Goal: Check status: Check status

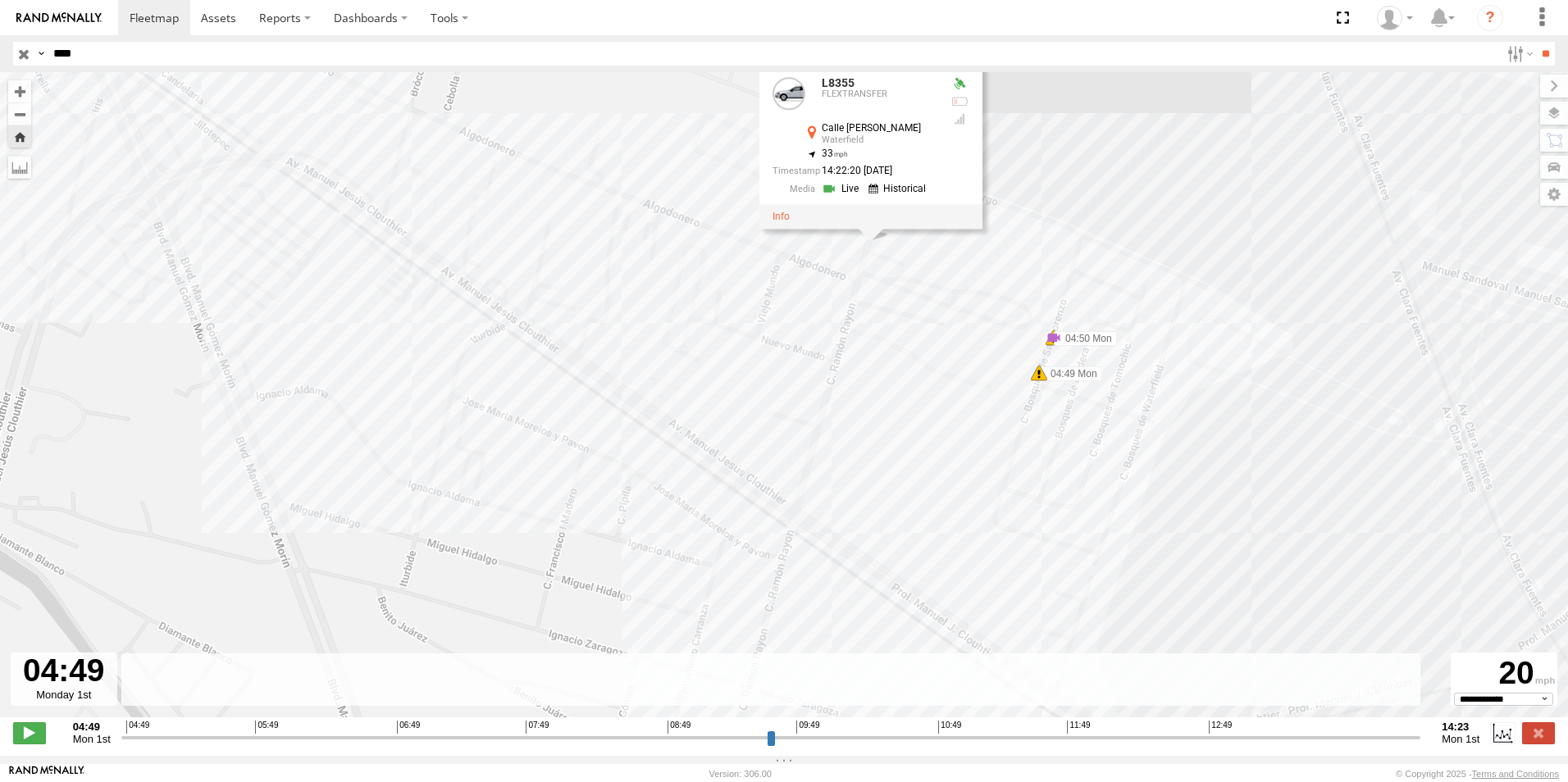
select select "**********"
click at [109, 58] on input "****" at bounding box center [773, 53] width 1453 height 23
type input "*"
click at [145, 59] on input "text" at bounding box center [773, 53] width 1453 height 23
type input "***"
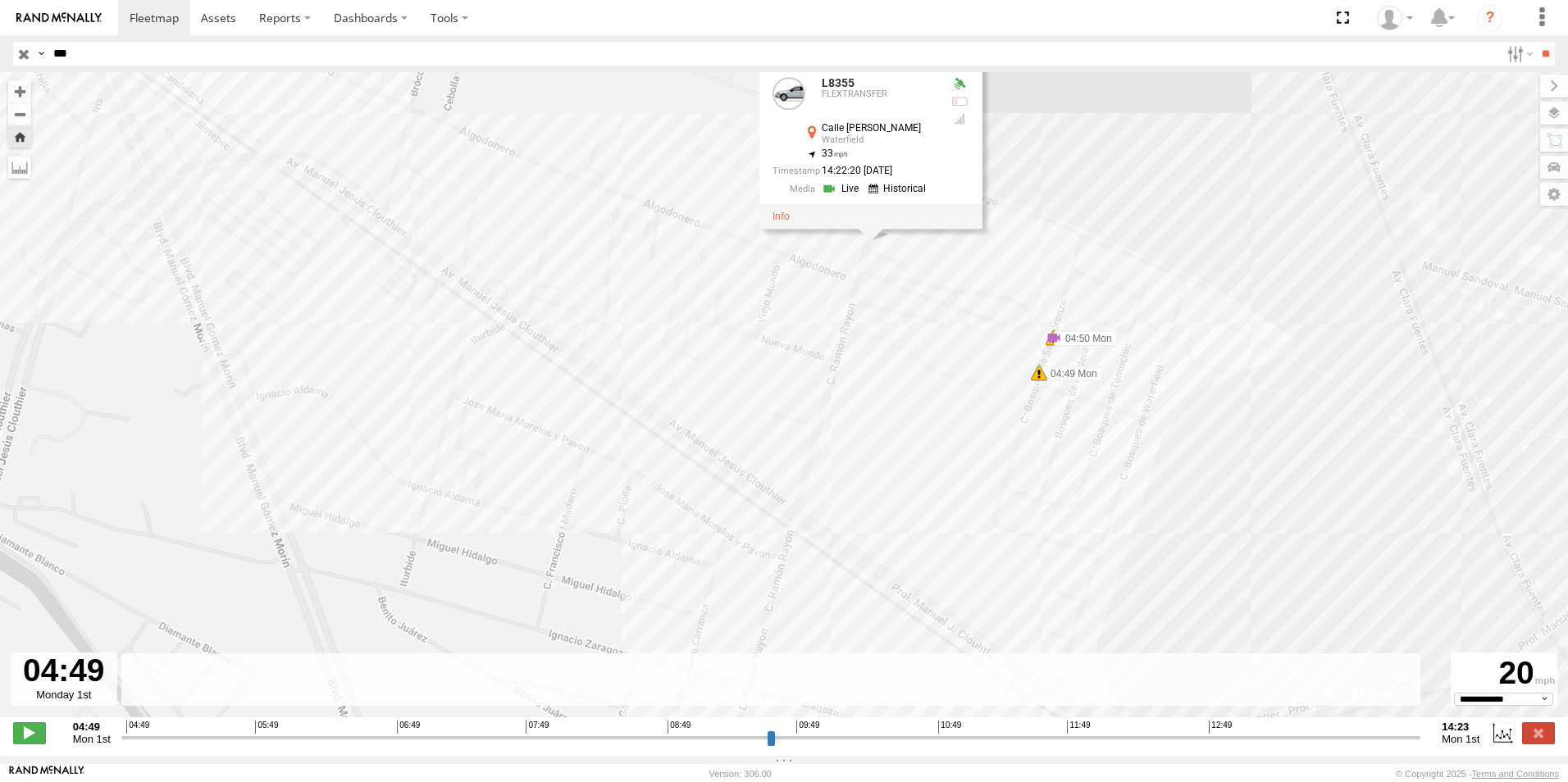
click at [1535, 42] on input "**" at bounding box center [1545, 53] width 19 height 23
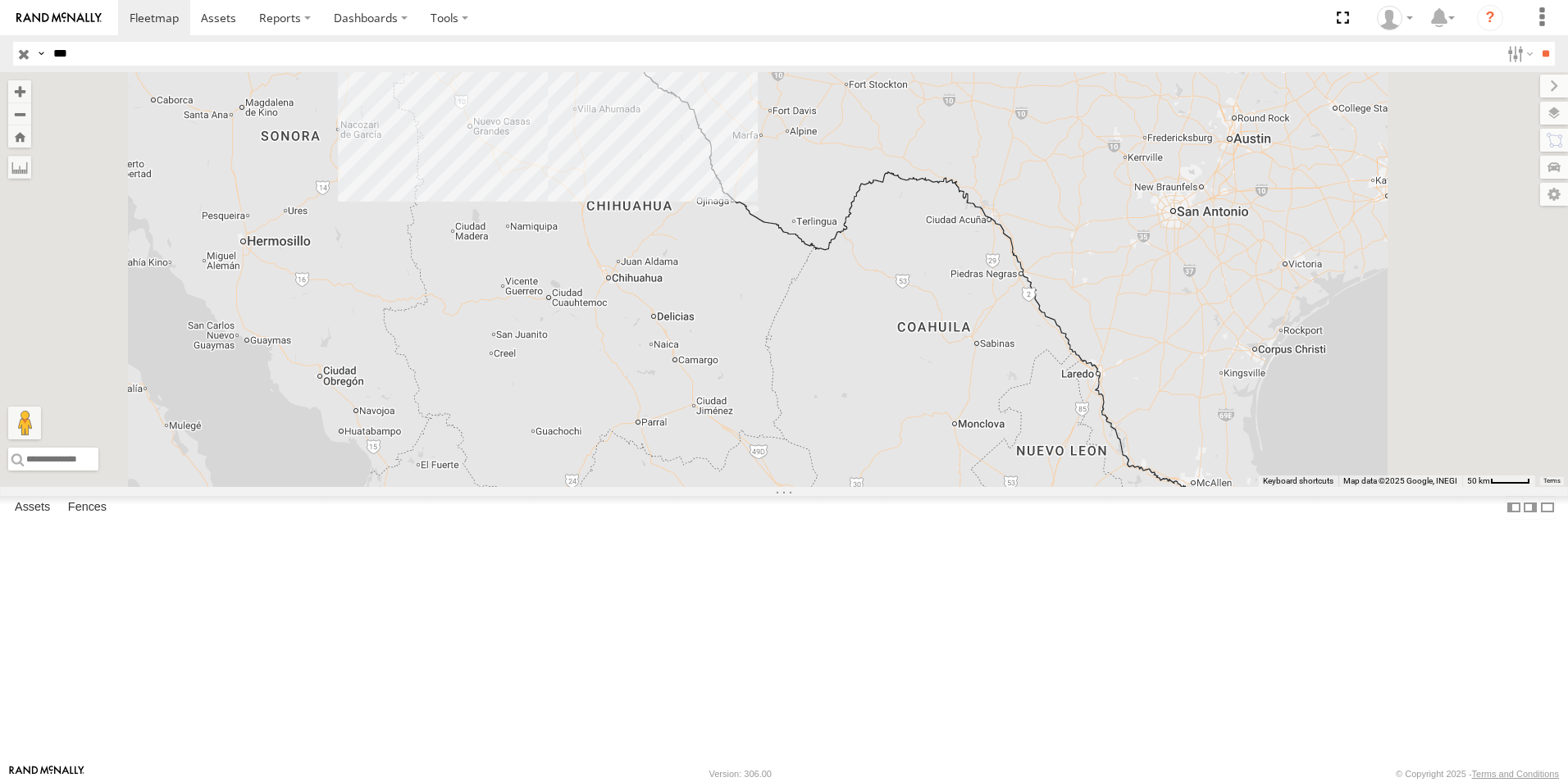
drag, startPoint x: 101, startPoint y: 192, endPoint x: 113, endPoint y: 191, distance: 12.0
click at [0, 0] on div "641" at bounding box center [0, 0] width 0 height 0
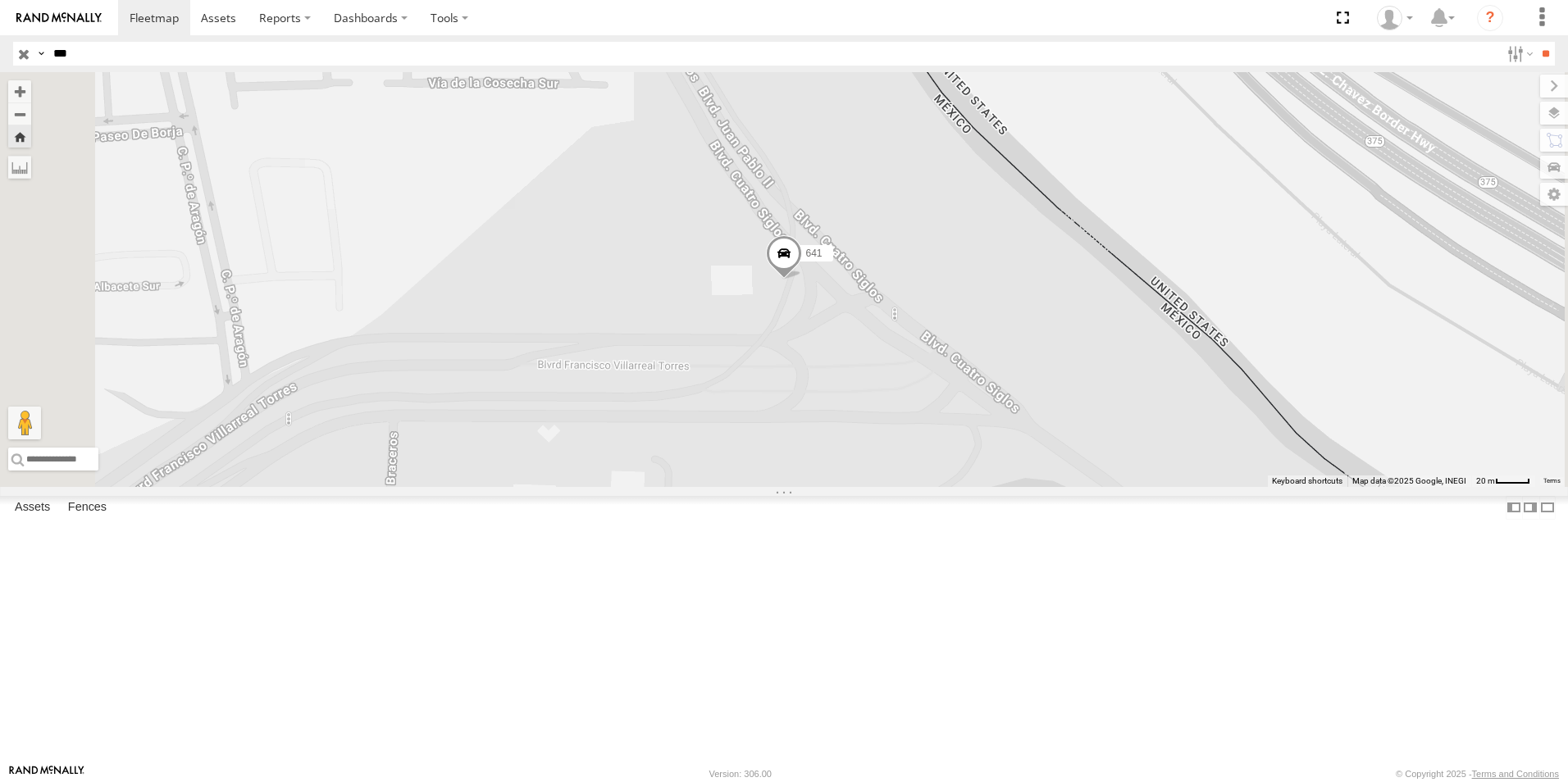
click at [802, 280] on span at bounding box center [783, 257] width 36 height 44
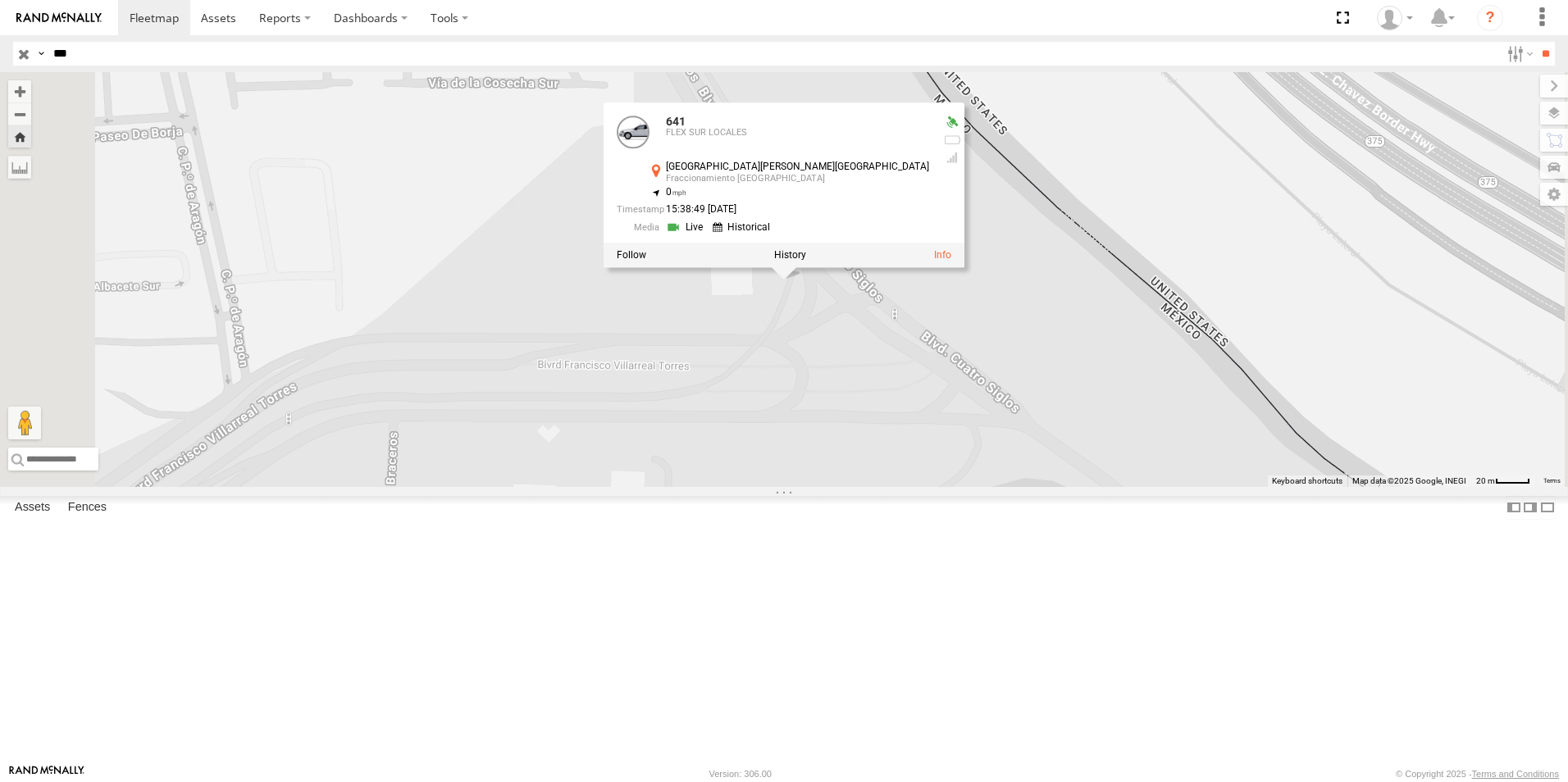
click at [707, 235] on link at bounding box center [686, 227] width 42 height 16
click at [1004, 455] on div "641 641 FLEX SUR LOCALES [GEOGRAPHIC_DATA][PERSON_NAME][GEOGRAPHIC_DATA] 31.711…" at bounding box center [784, 279] width 1568 height 414
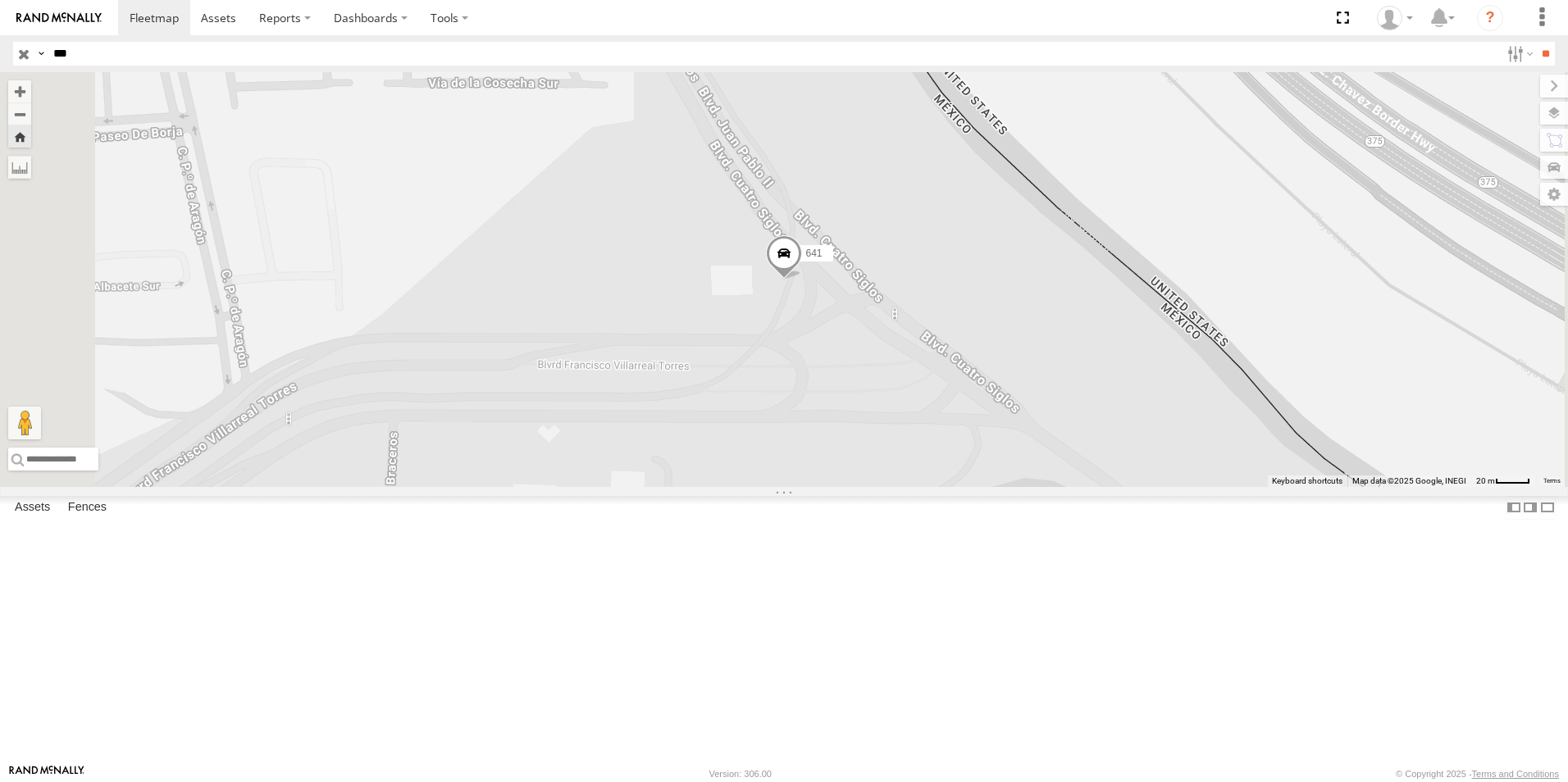
click at [802, 280] on span at bounding box center [783, 257] width 36 height 44
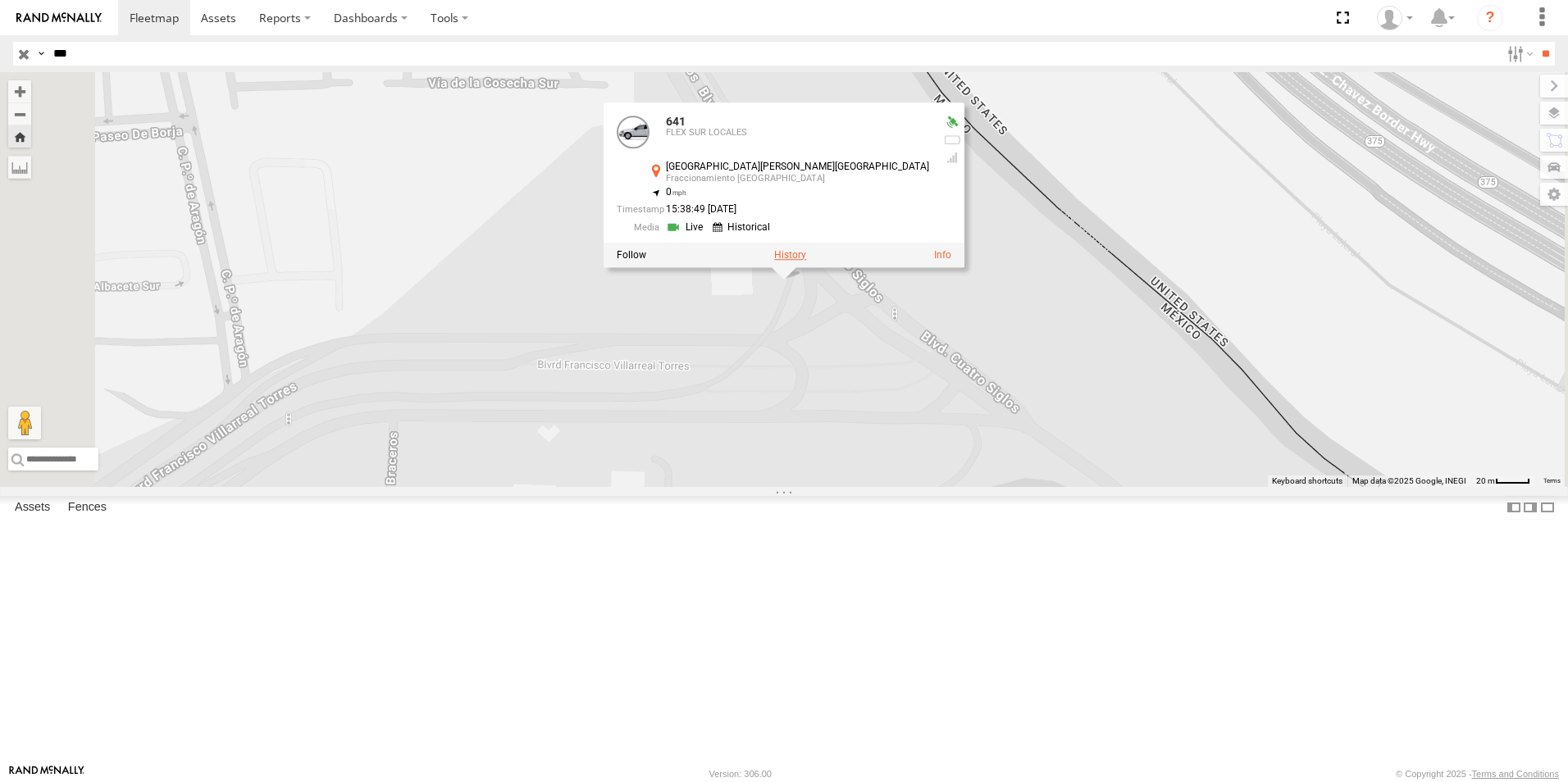
click at [806, 260] on label at bounding box center [790, 255] width 32 height 11
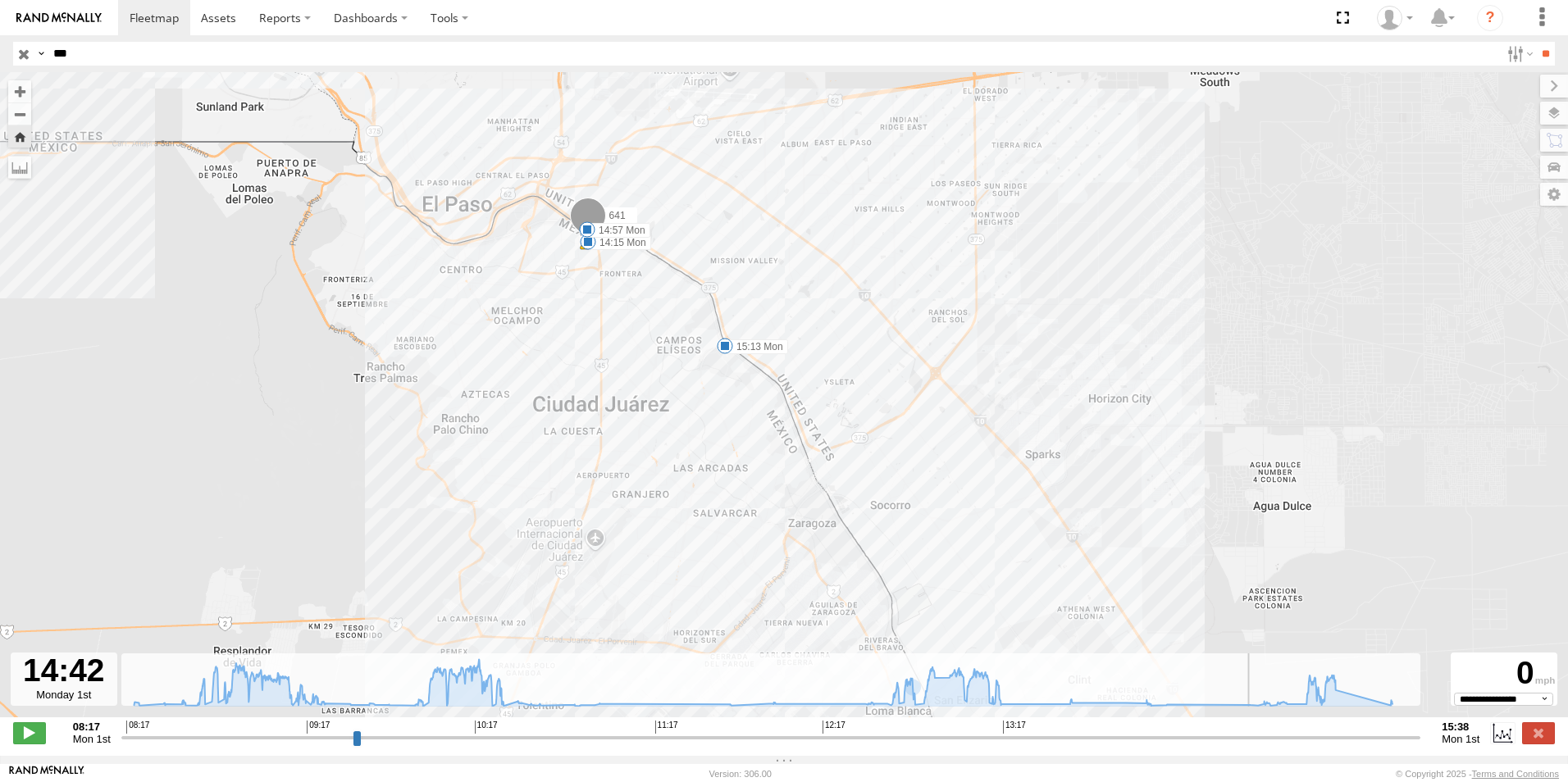
drag, startPoint x: 127, startPoint y: 747, endPoint x: 1250, endPoint y: 745, distance: 1123.0
click at [1250, 745] on input "range" at bounding box center [770, 737] width 1298 height 16
click at [609, 322] on div "641 14:15 Mon 14:57 Mon 15:13 Mon 7 5 6 8" at bounding box center [784, 403] width 1568 height 663
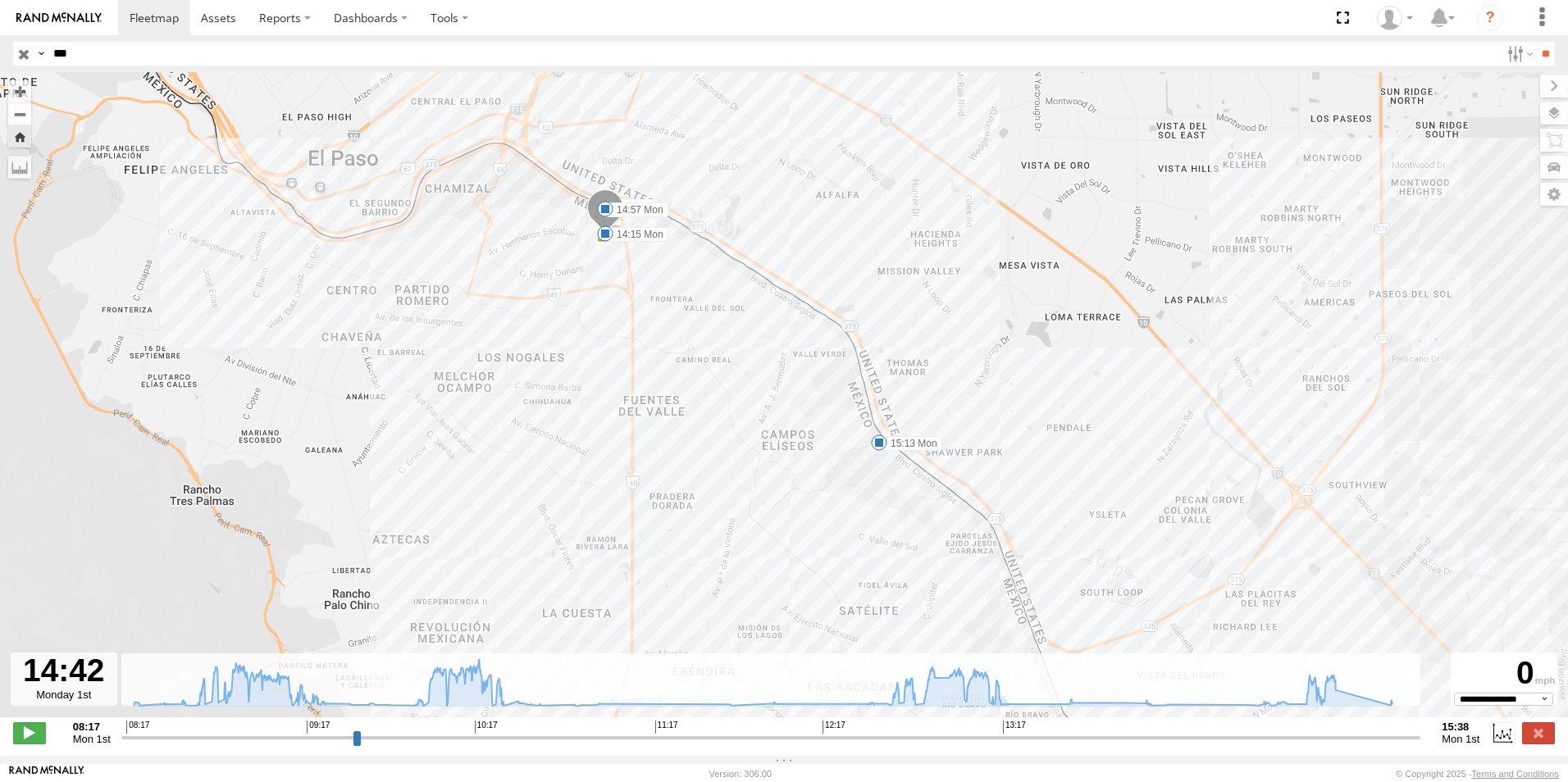
drag, startPoint x: 581, startPoint y: 272, endPoint x: 621, endPoint y: 342, distance: 80.6
click at [621, 342] on div "641 14:15 Mon 14:57 Mon 15:13 Mon 5 8" at bounding box center [784, 403] width 1568 height 663
click at [551, 261] on div "641 14:15 Mon 14:57 Mon 15:13 Mon 5 8" at bounding box center [784, 403] width 1568 height 663
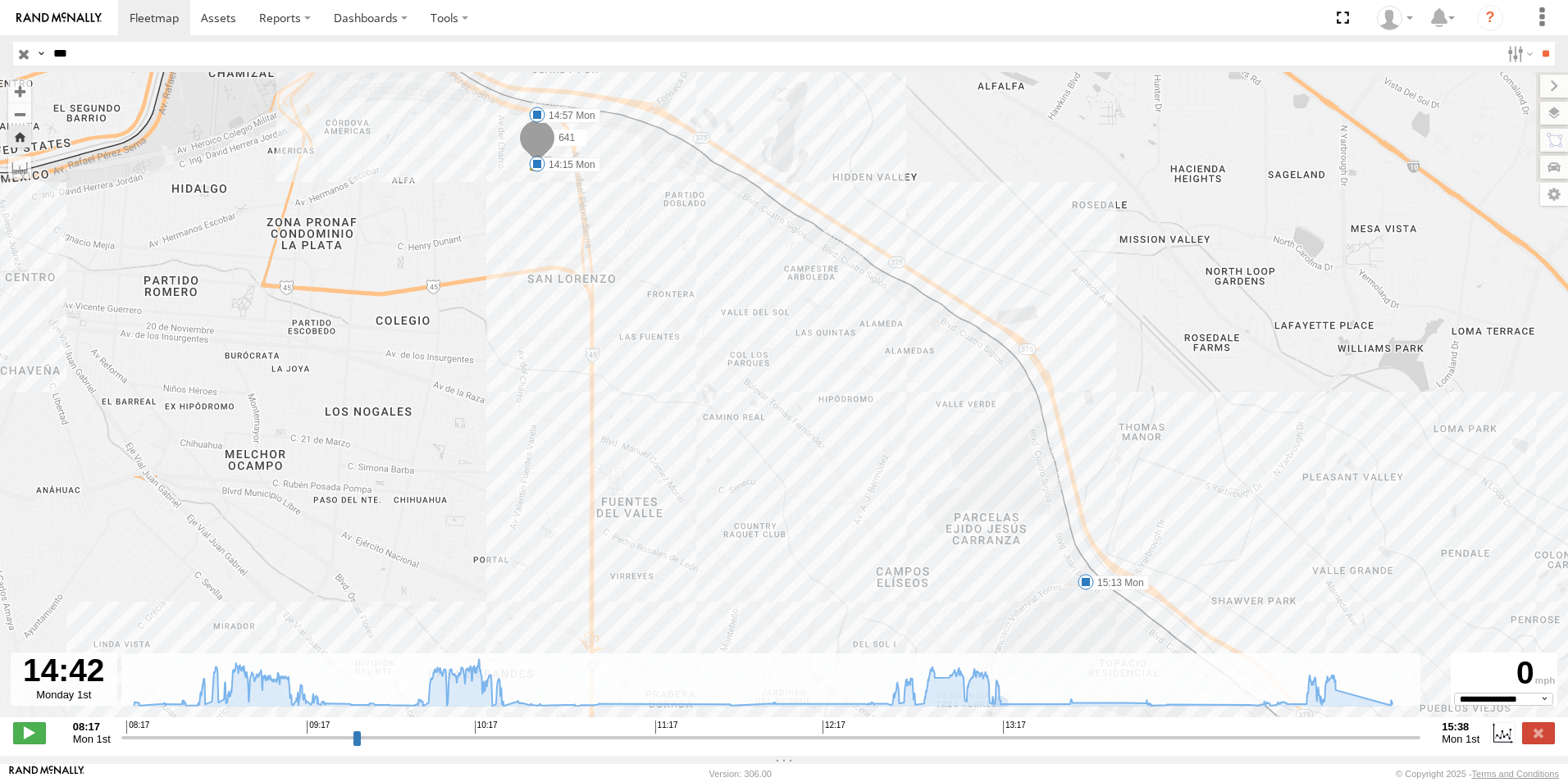
drag, startPoint x: 610, startPoint y: 232, endPoint x: 441, endPoint y: 123, distance: 201.1
click at [435, 125] on div "641 14:15 Mon 14:57 Mon 15:13 Mon 5 8" at bounding box center [784, 403] width 1568 height 663
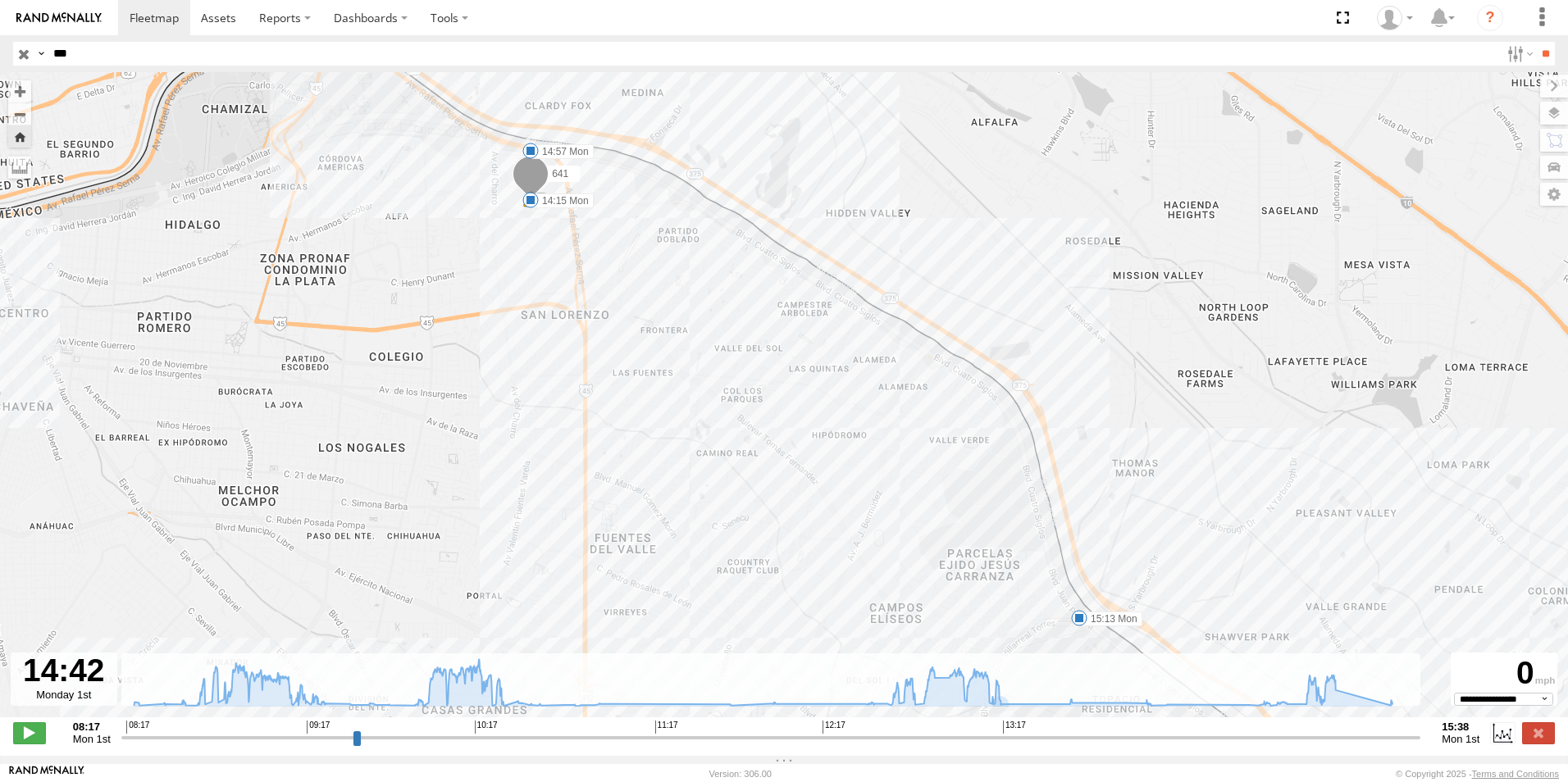
drag, startPoint x: 715, startPoint y: 278, endPoint x: 777, endPoint y: 392, distance: 129.8
click at [767, 370] on div "641 14:15 Mon 14:57 Mon 15:13 Mon 5 8" at bounding box center [784, 403] width 1568 height 663
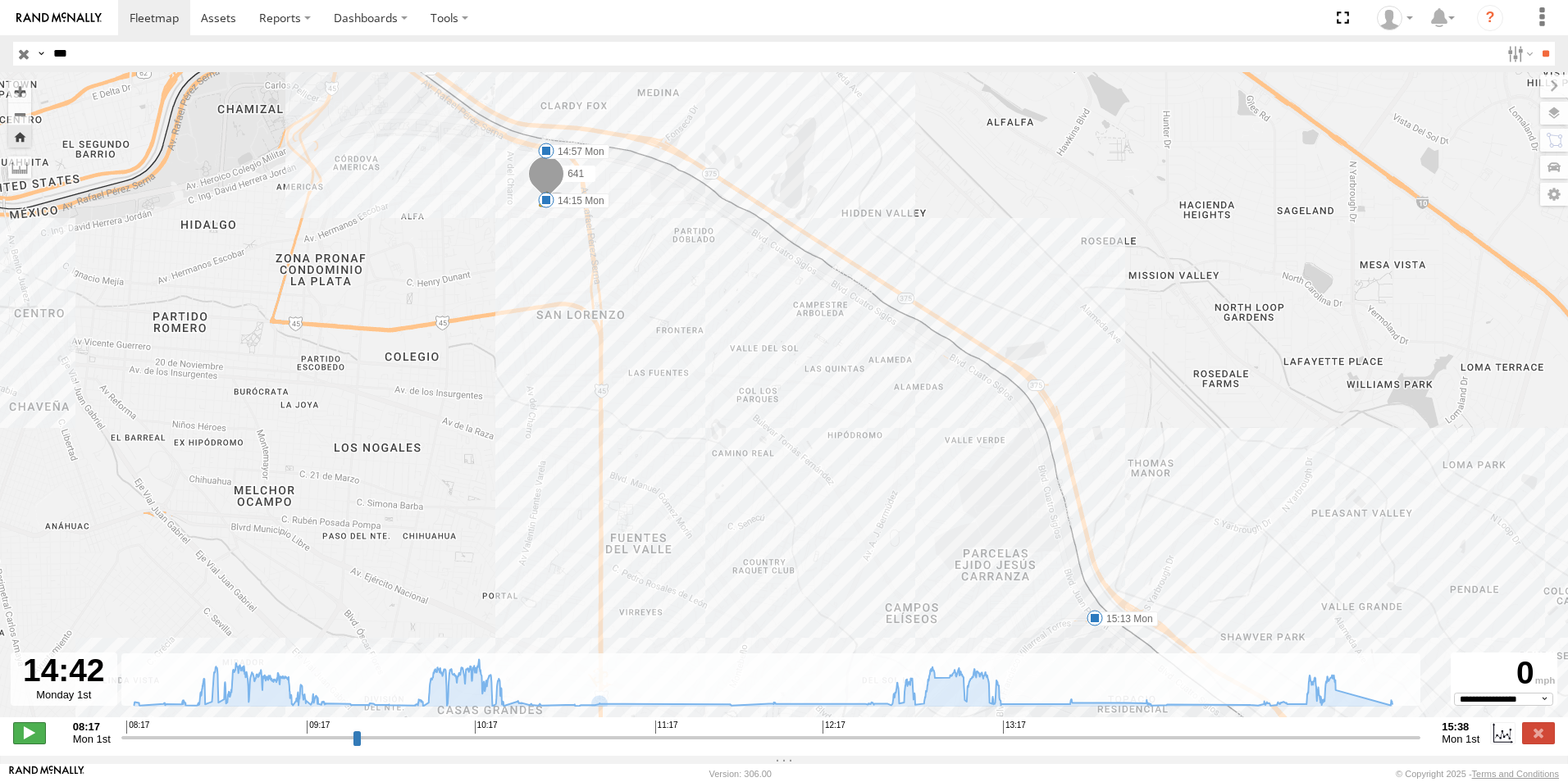
click at [35, 743] on span at bounding box center [29, 733] width 33 height 21
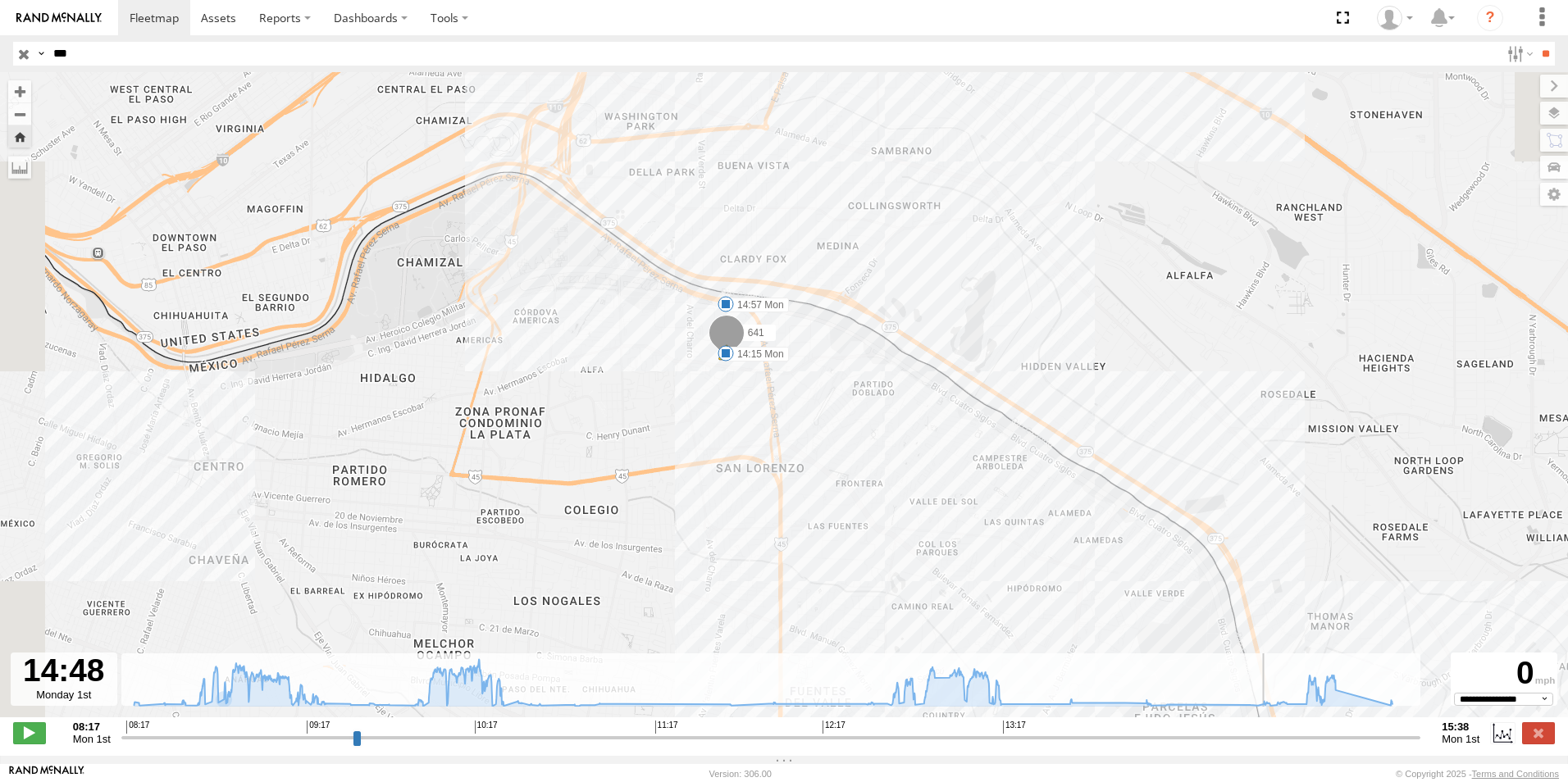
drag, startPoint x: 988, startPoint y: 527, endPoint x: 838, endPoint y: 286, distance: 283.9
click at [838, 286] on div "641 14:15 Mon 14:57 Mon 15:13 Mon 5 8" at bounding box center [784, 403] width 1568 height 663
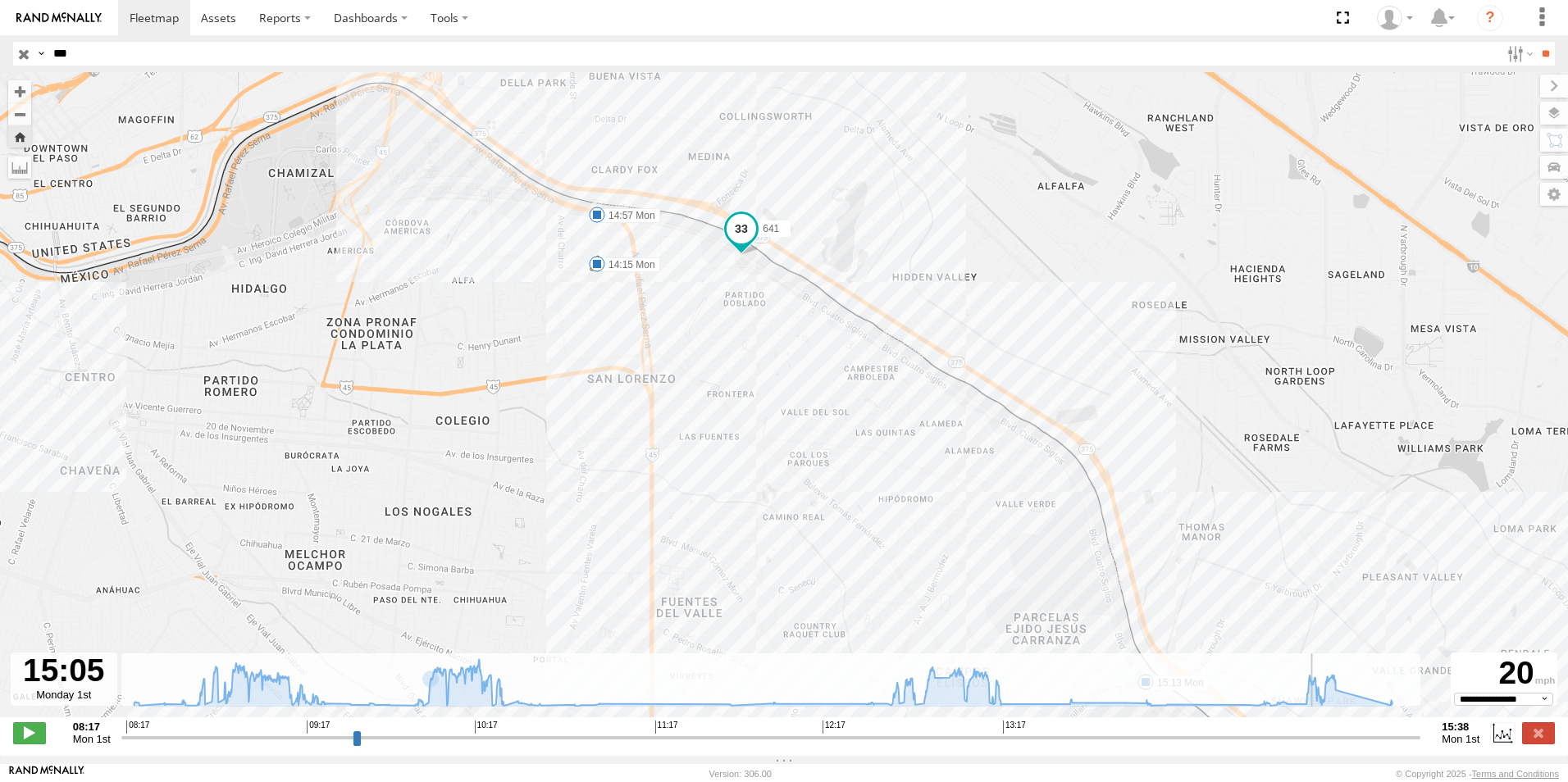
drag, startPoint x: 934, startPoint y: 482, endPoint x: 680, endPoint y: 255, distance: 340.7
click at [683, 256] on div "641 14:15 Mon 14:57 Mon 15:13 Mon 5 8" at bounding box center [784, 403] width 1568 height 663
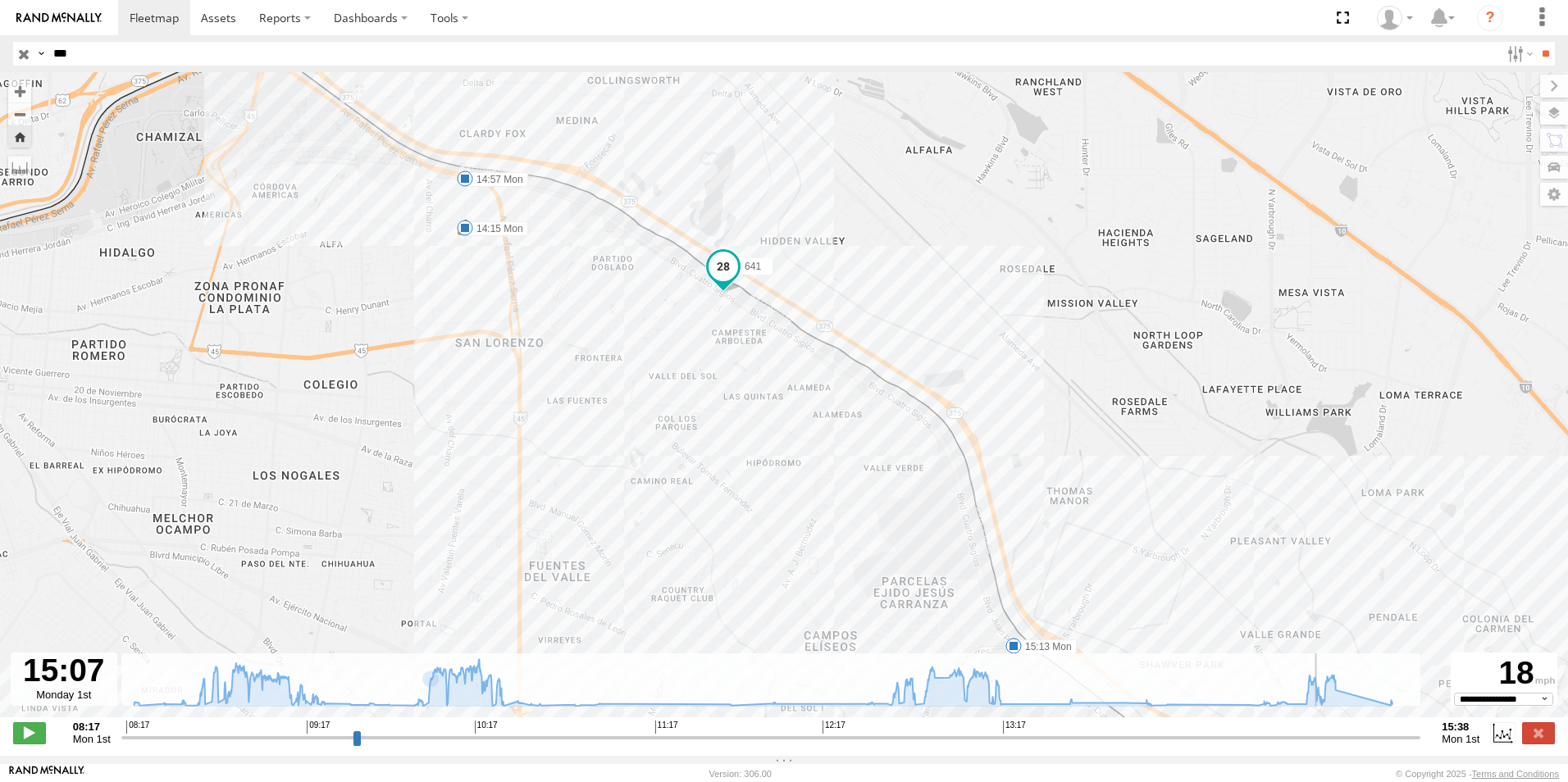
drag, startPoint x: 866, startPoint y: 422, endPoint x: 698, endPoint y: 341, distance: 186.5
click at [698, 341] on div "641 14:15 Mon 14:57 Mon 15:13 Mon 5 8" at bounding box center [784, 403] width 1568 height 663
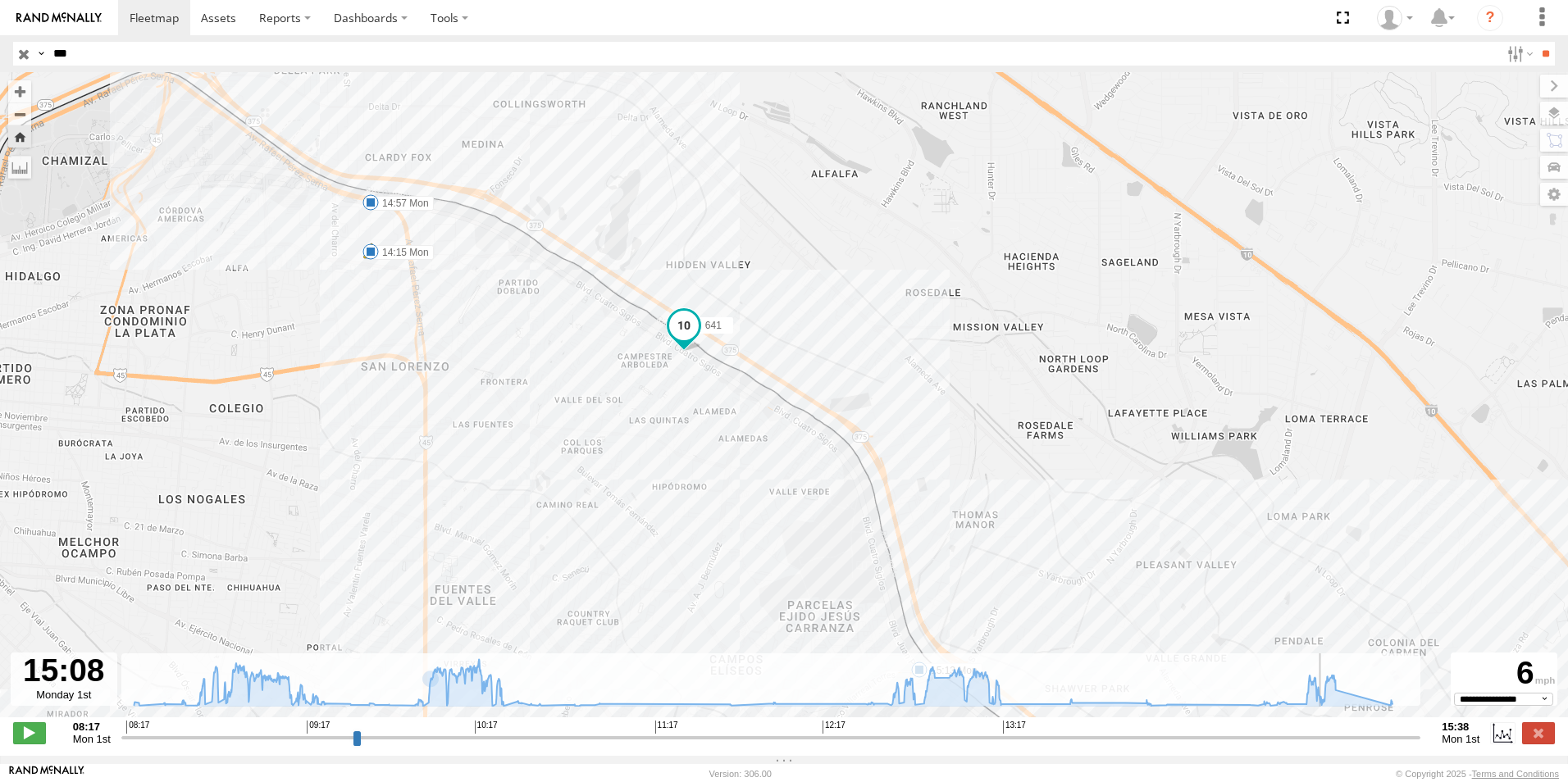
drag, startPoint x: 815, startPoint y: 514, endPoint x: 581, endPoint y: 365, distance: 277.4
click at [595, 374] on div "641 14:15 Mon 14:57 Mon 15:13 Mon 5 8" at bounding box center [784, 403] width 1568 height 663
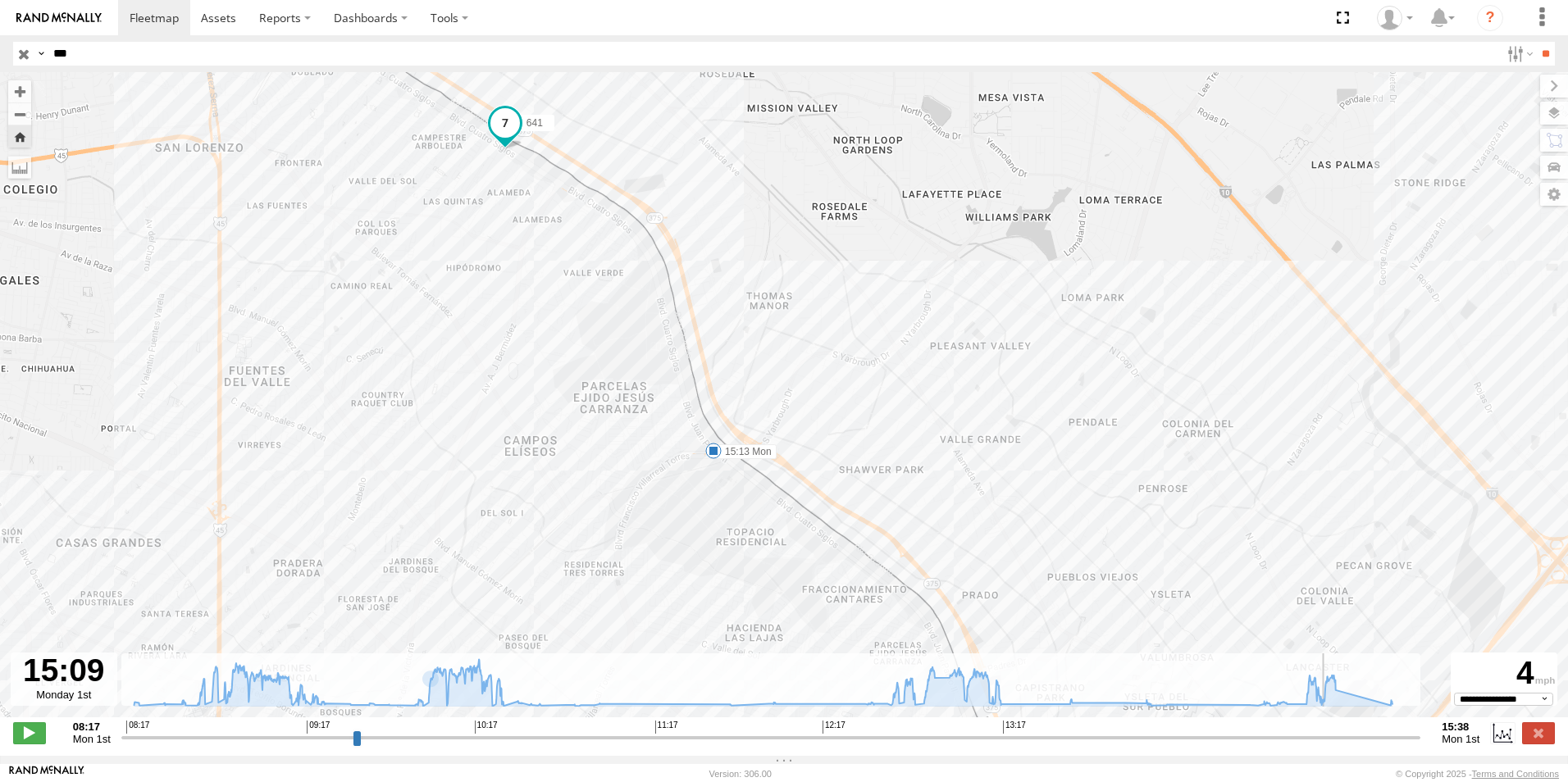
drag, startPoint x: 639, startPoint y: 428, endPoint x: 623, endPoint y: 385, distance: 45.9
click at [623, 385] on div "641 14:15 Mon 14:57 Mon 15:13 Mon 5 8" at bounding box center [784, 403] width 1568 height 663
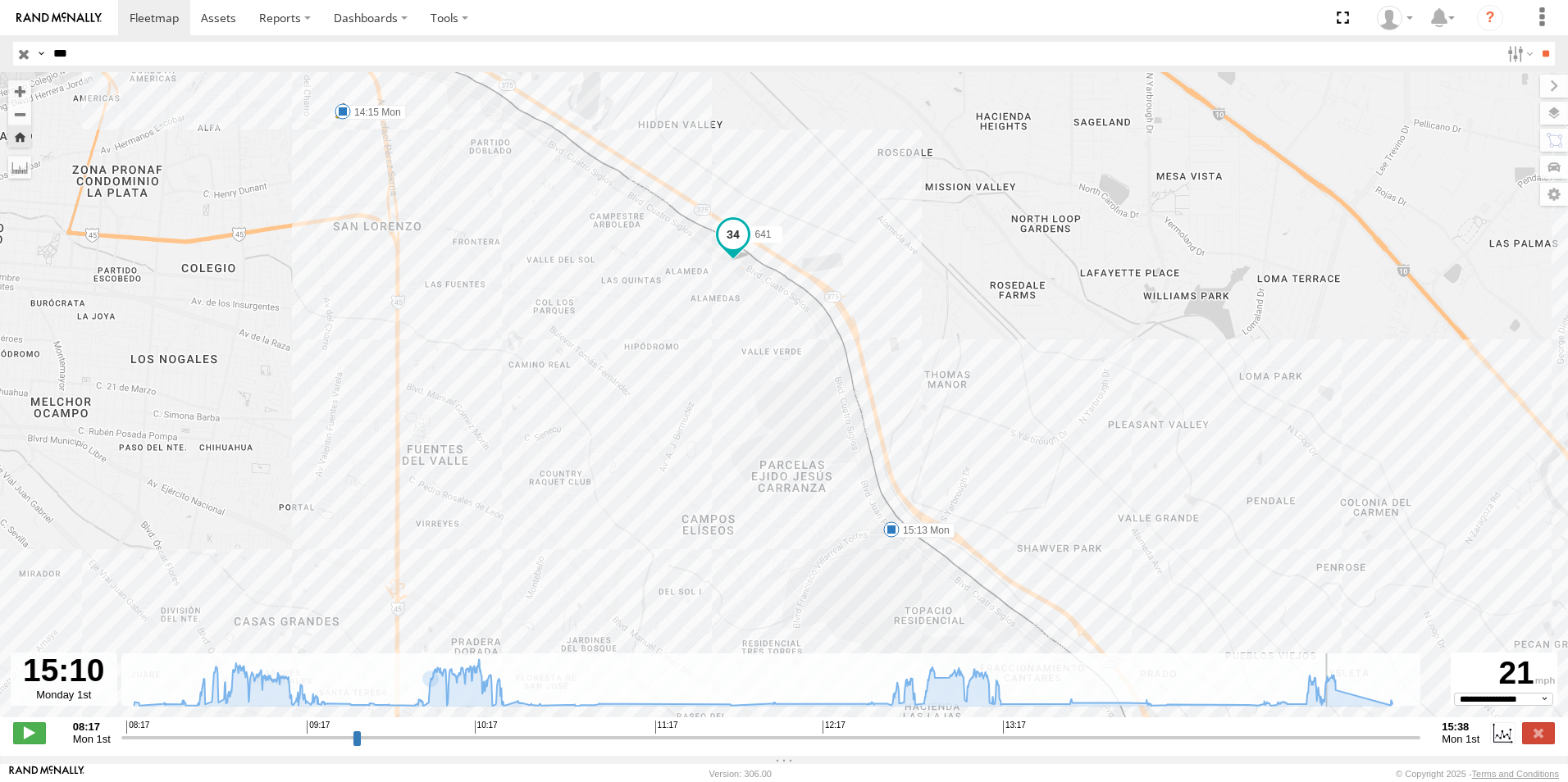
drag, startPoint x: 784, startPoint y: 559, endPoint x: 669, endPoint y: 364, distance: 226.4
click at [674, 370] on div "641 14:15 Mon 14:57 Mon 15:13 Mon 5 8" at bounding box center [784, 403] width 1568 height 663
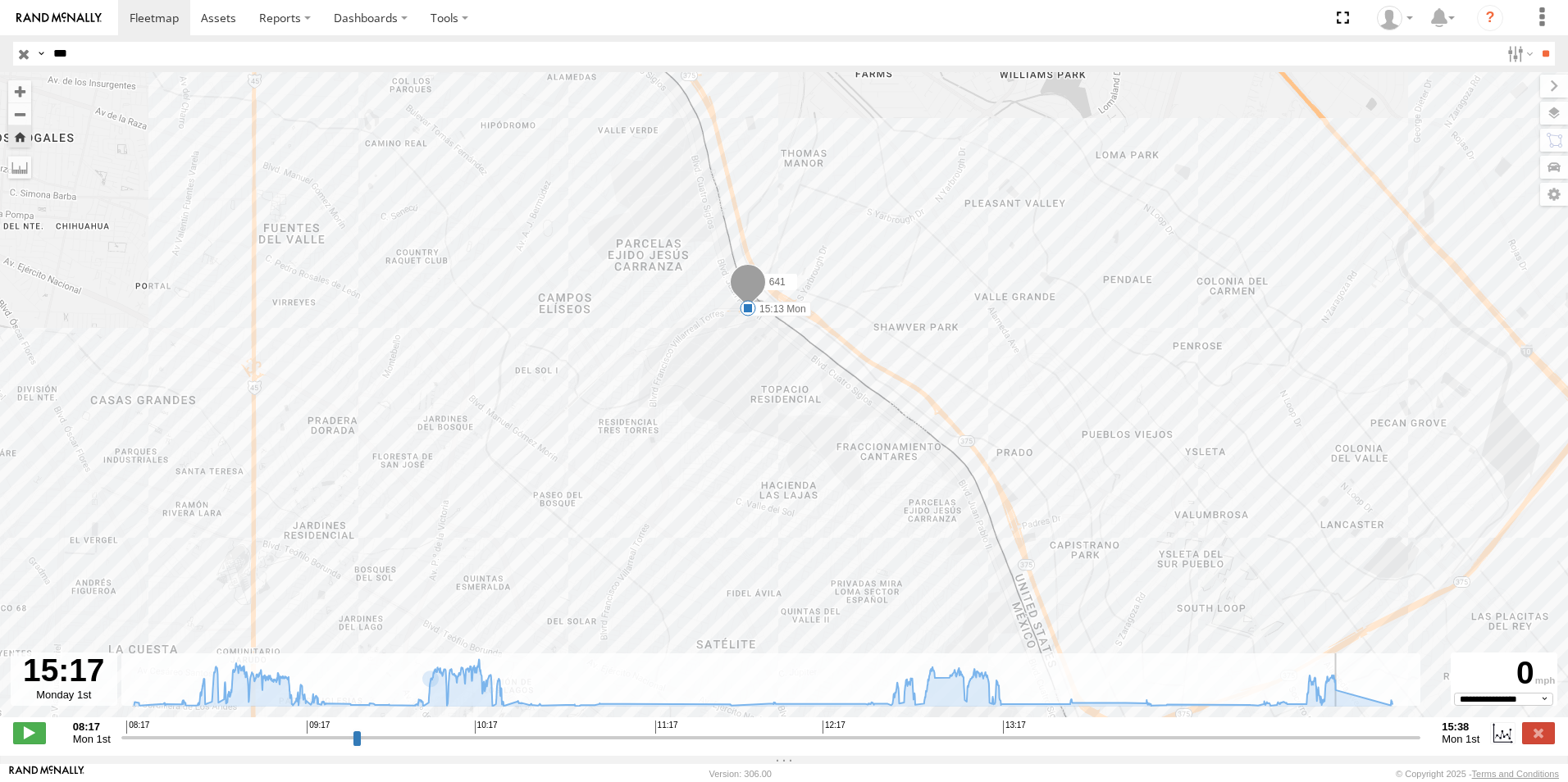
drag, startPoint x: 806, startPoint y: 468, endPoint x: 736, endPoint y: 352, distance: 135.5
click at [736, 352] on div "641 14:15 Mon 14:57 Mon 15:13 Mon 5 8" at bounding box center [784, 403] width 1568 height 663
click at [747, 306] on span at bounding box center [745, 298] width 17 height 17
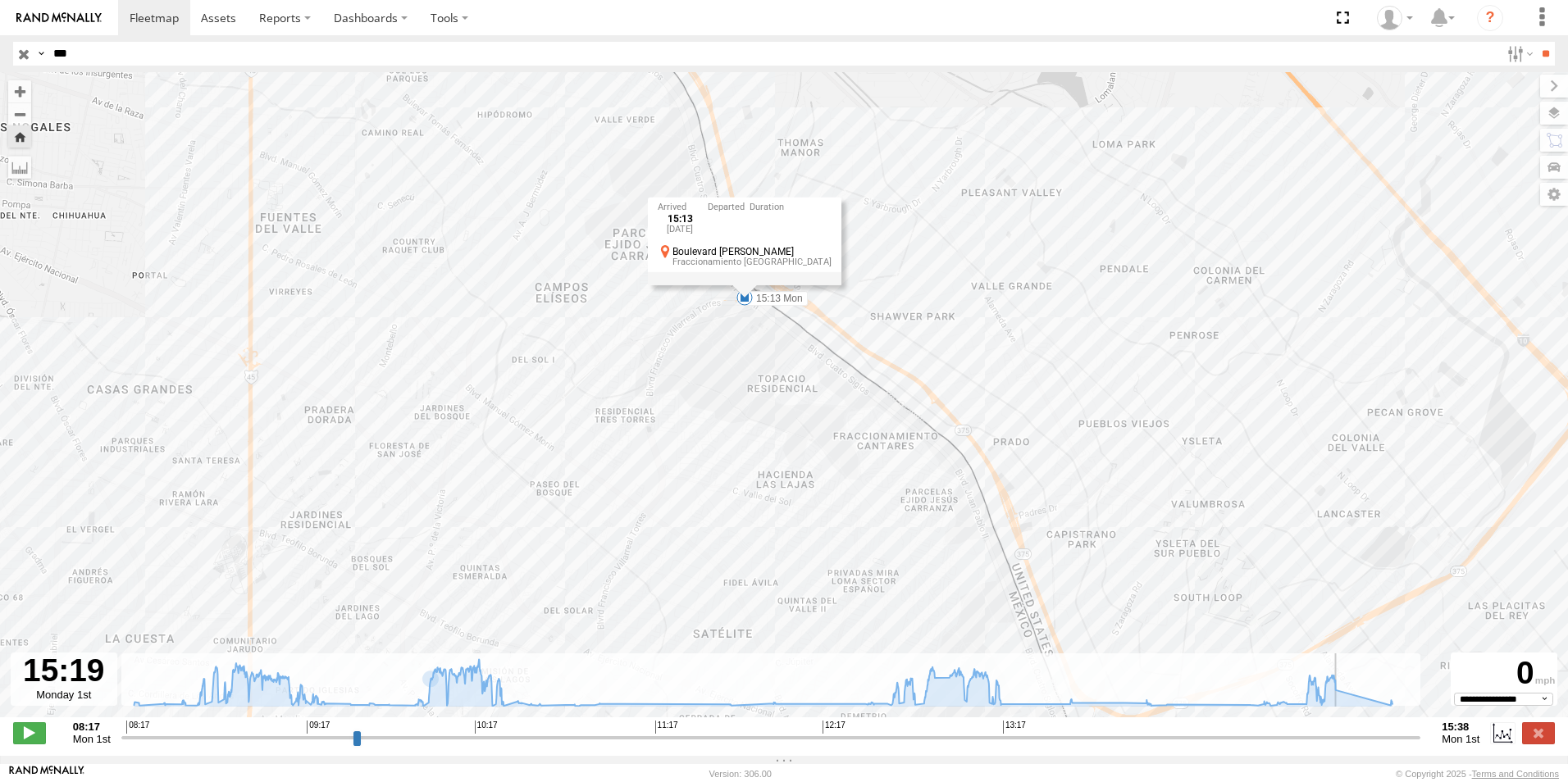
click at [869, 258] on div "641 14:15 Mon 14:57 Mon 15:13 Mon 5 8 15:13 [DATE] Boulevard [PERSON_NAME] Frac…" at bounding box center [784, 403] width 1568 height 663
click at [755, 285] on span at bounding box center [744, 274] width 36 height 44
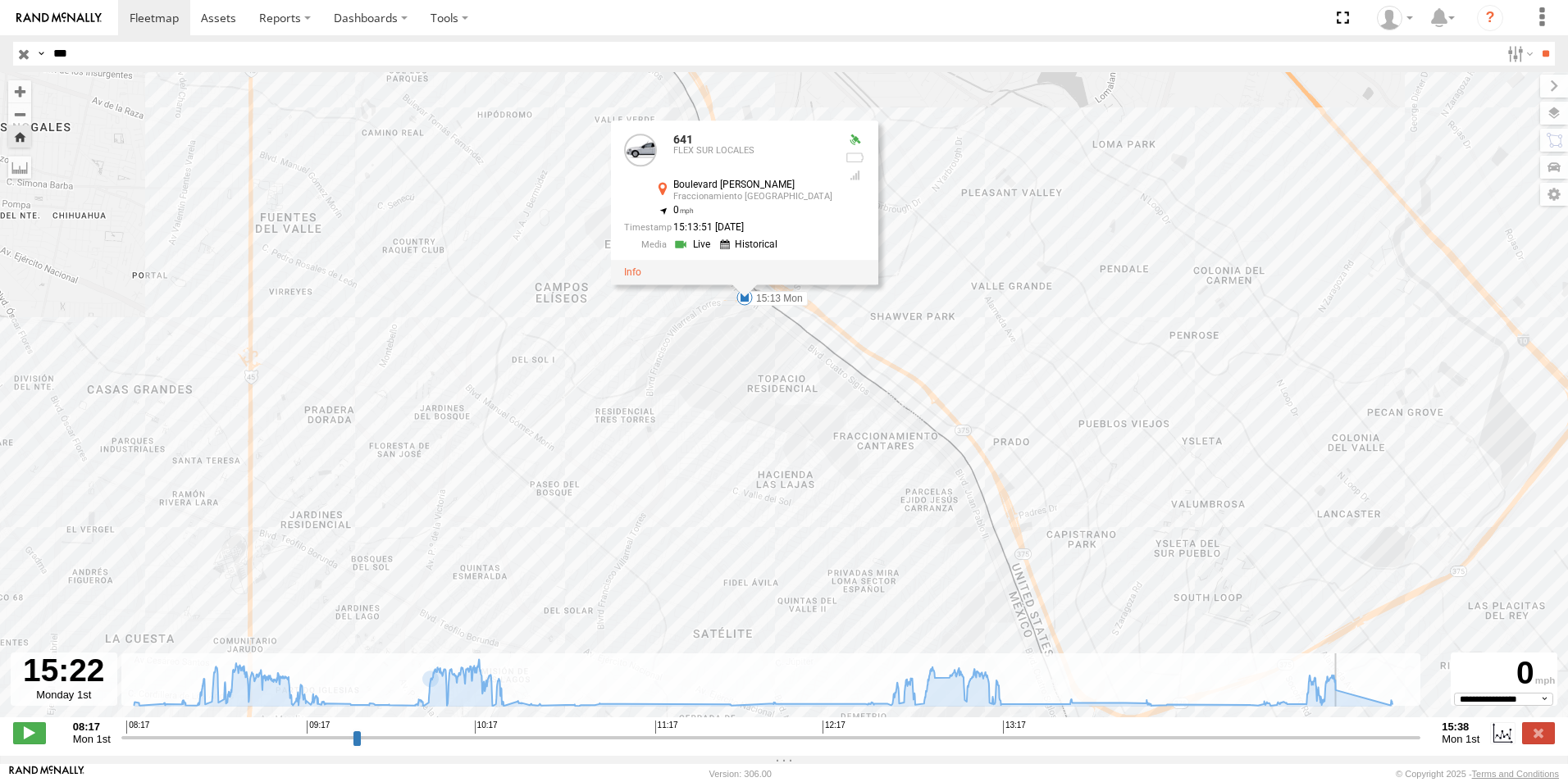
click at [715, 253] on link at bounding box center [693, 244] width 42 height 16
click at [782, 246] on link at bounding box center [750, 244] width 63 height 16
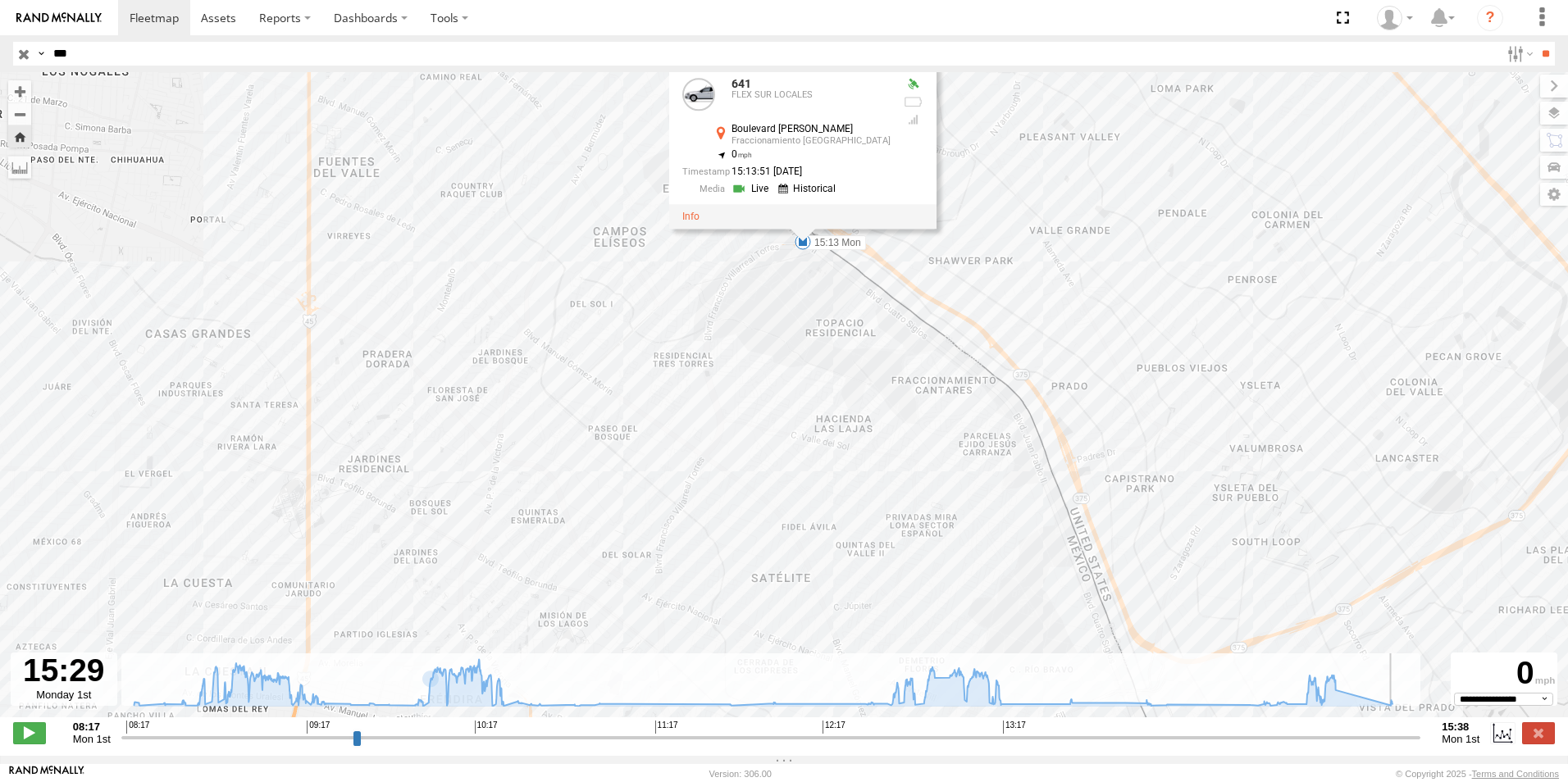
drag, startPoint x: 1136, startPoint y: 527, endPoint x: 1369, endPoint y: 497, distance: 234.9
click at [1369, 497] on div "641 14:15 Mon 14:57 Mon 15:13 Mon 5 8 641 FLEX [GEOGRAPHIC_DATA][PERSON_NAME] 3…" at bounding box center [784, 403] width 1568 height 663
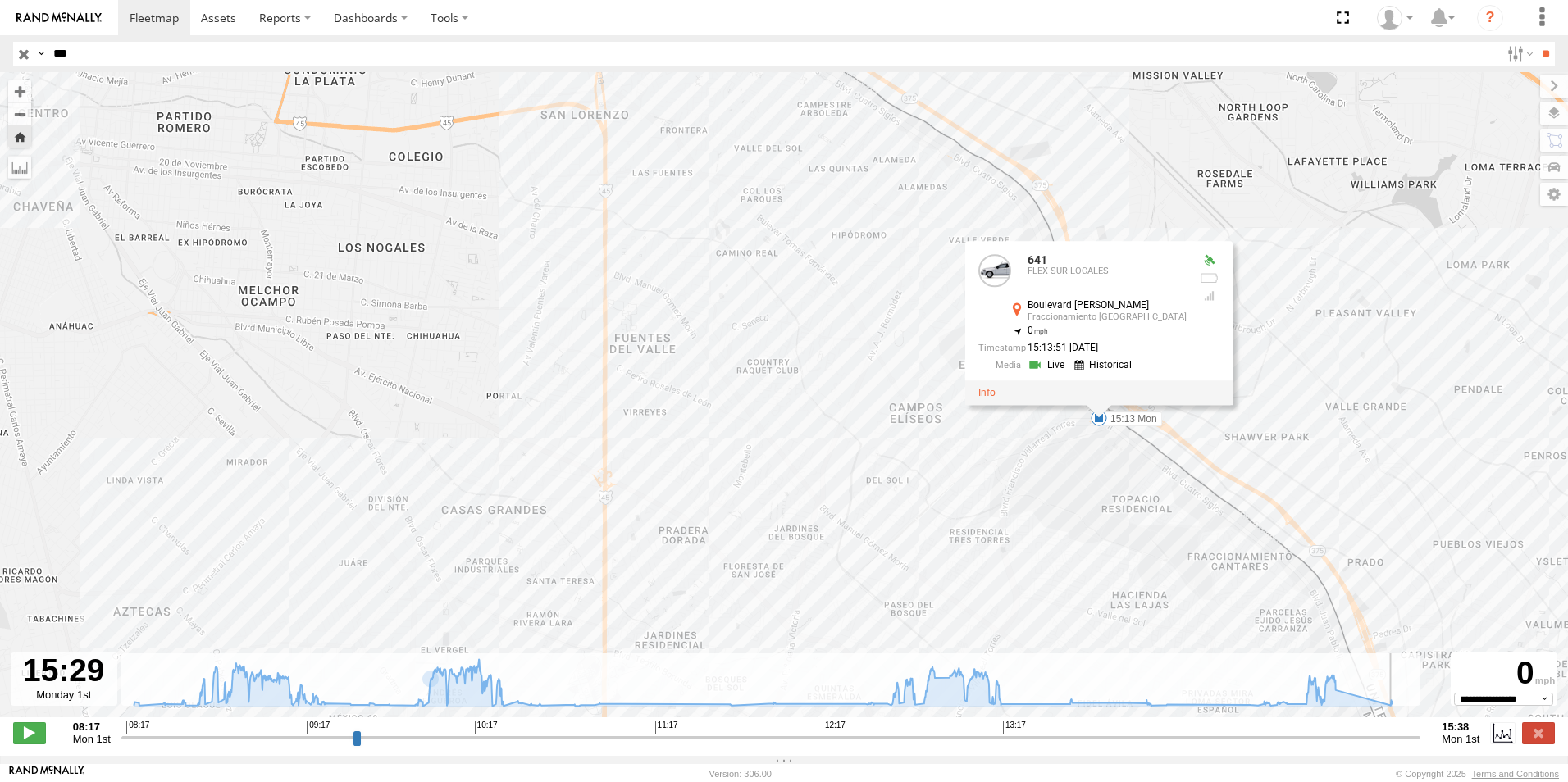
click at [1081, 469] on div "641 14:15 Mon 14:57 Mon 15:13 Mon 5 8 641 FLEX [GEOGRAPHIC_DATA][PERSON_NAME] 3…" at bounding box center [784, 403] width 1568 height 663
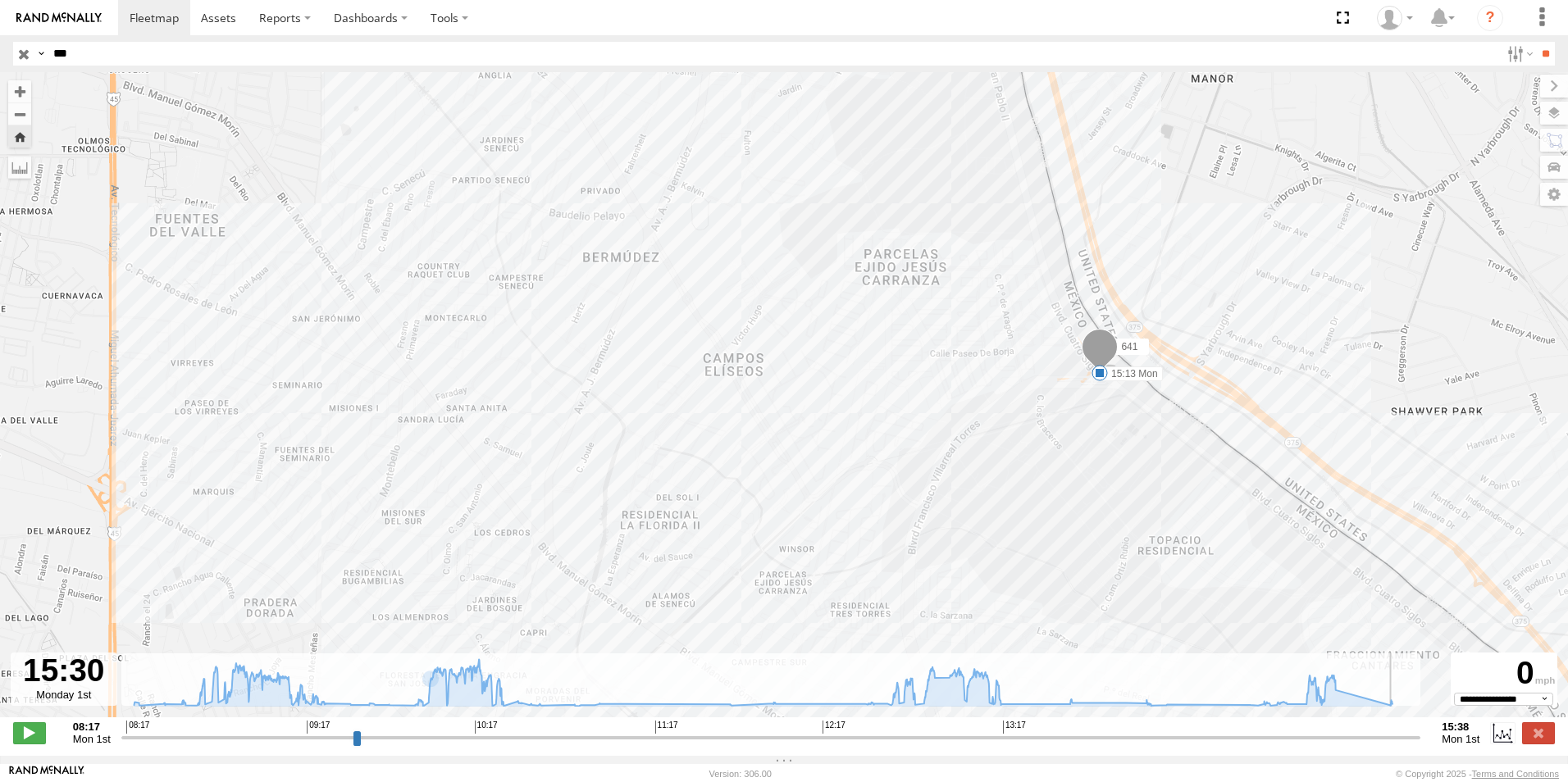
drag, startPoint x: 1029, startPoint y: 385, endPoint x: 982, endPoint y: 392, distance: 47.5
click at [982, 392] on div "641 14:15 Mon 14:57 Mon 15:13 Mon" at bounding box center [784, 403] width 1568 height 663
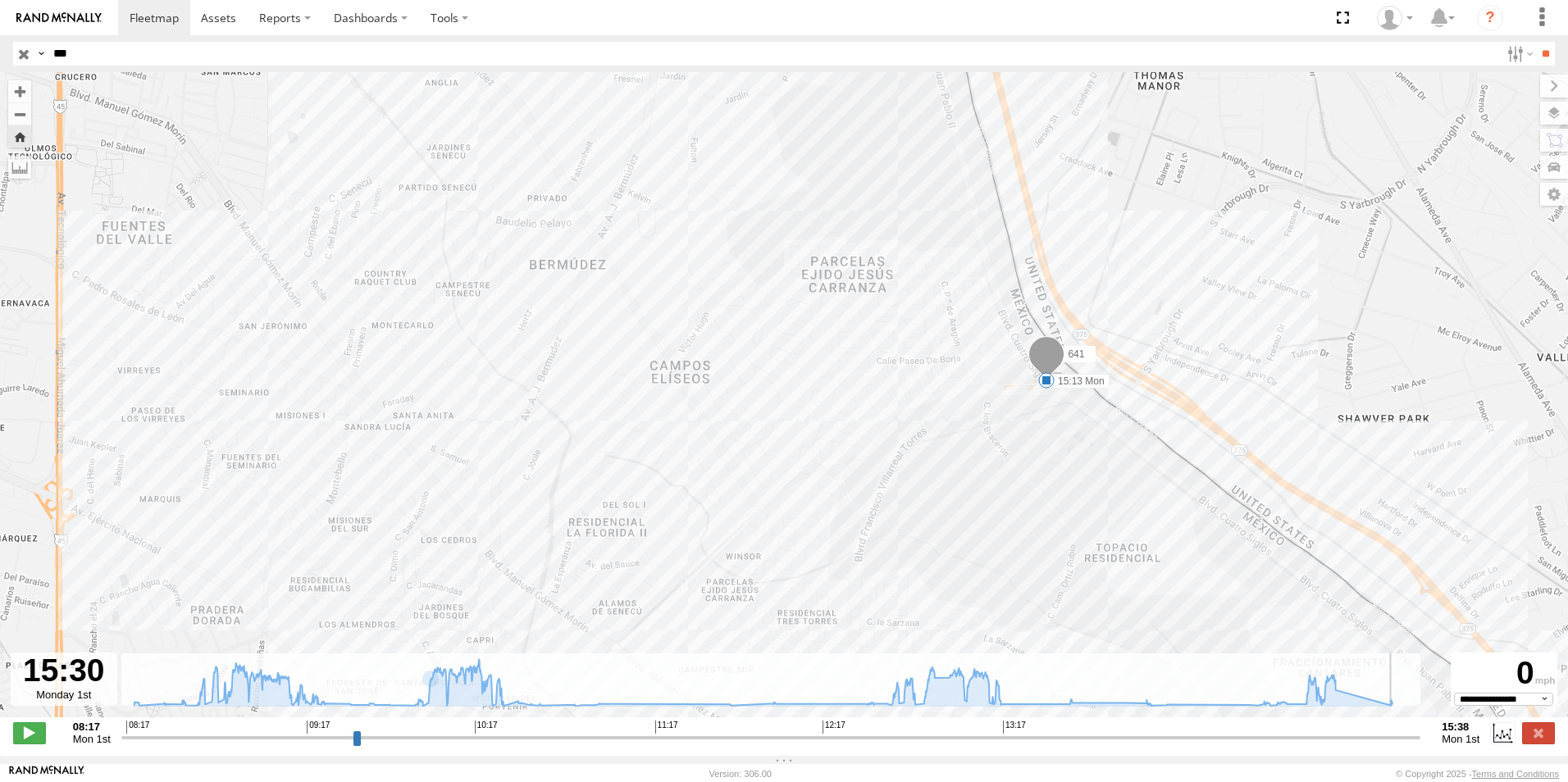
click at [1119, 314] on div "641 14:15 Mon 14:57 Mon 15:13 Mon" at bounding box center [784, 403] width 1568 height 663
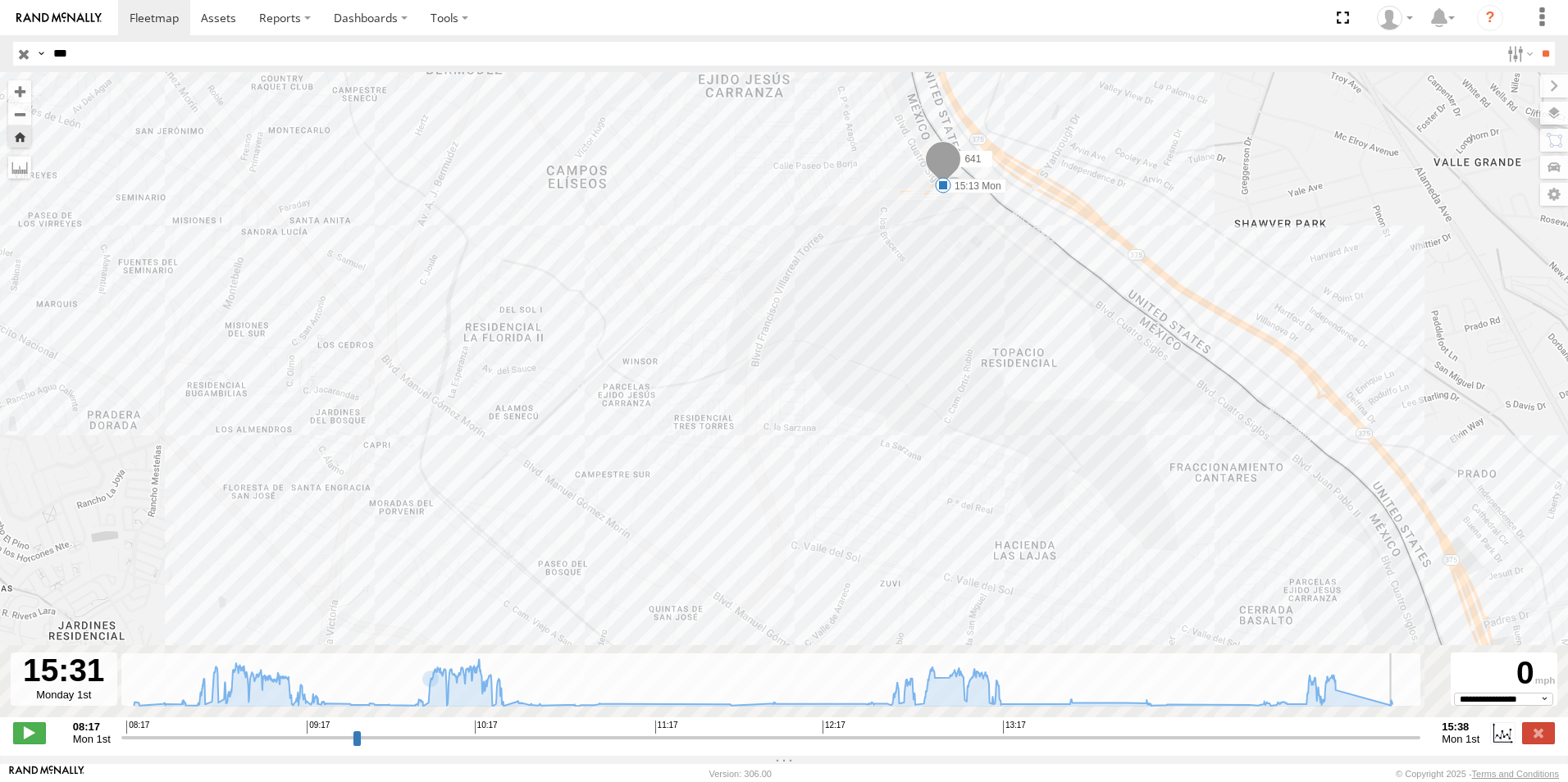
drag, startPoint x: 1165, startPoint y: 454, endPoint x: 1024, endPoint y: 161, distance: 325.2
click at [1025, 164] on div "641 14:15 Mon 14:57 Mon 15:13 Mon" at bounding box center [784, 403] width 1568 height 663
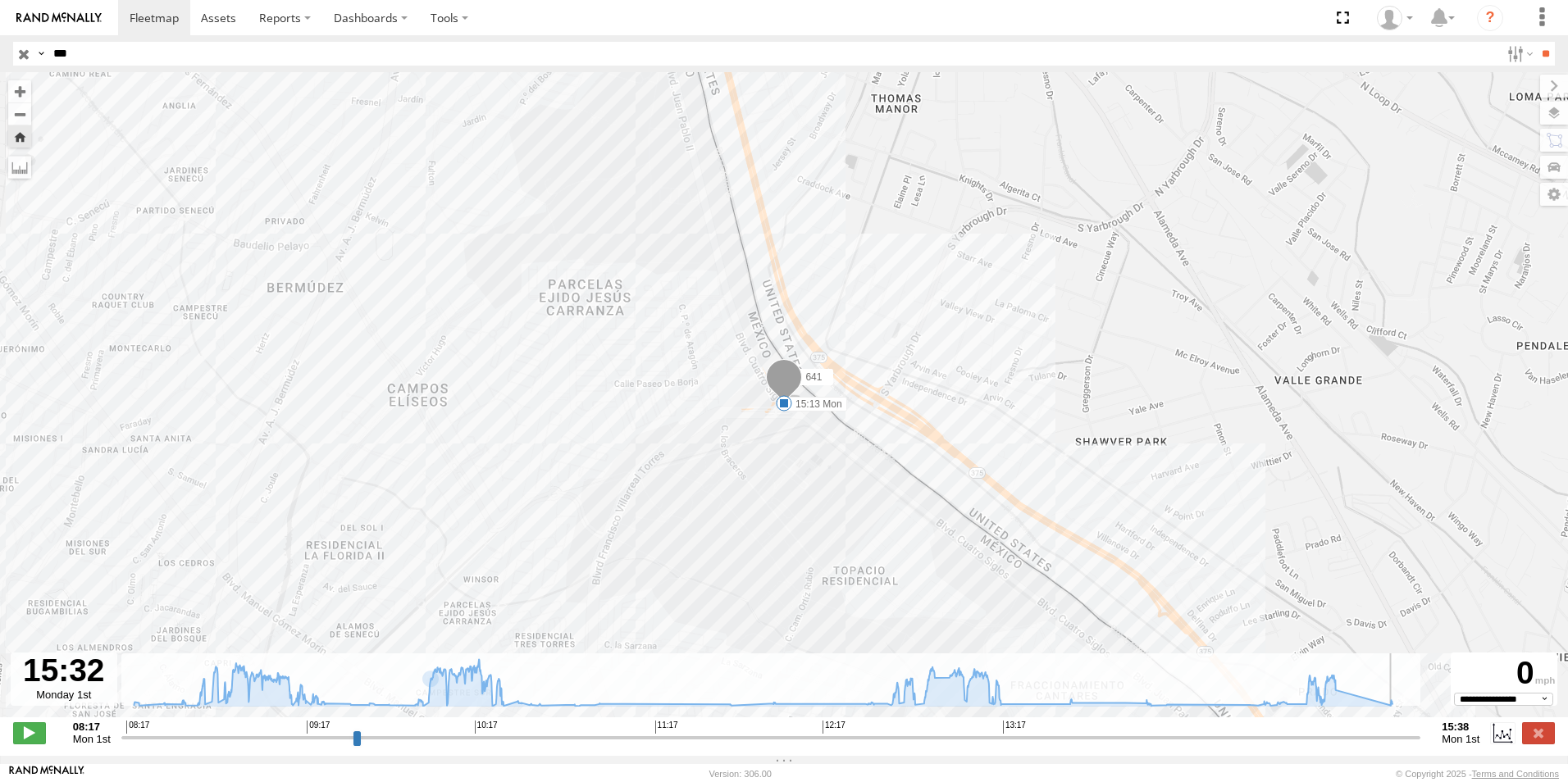
click at [1274, 230] on div "641 14:15 Mon 14:57 Mon 15:13 Mon" at bounding box center [784, 403] width 1568 height 663
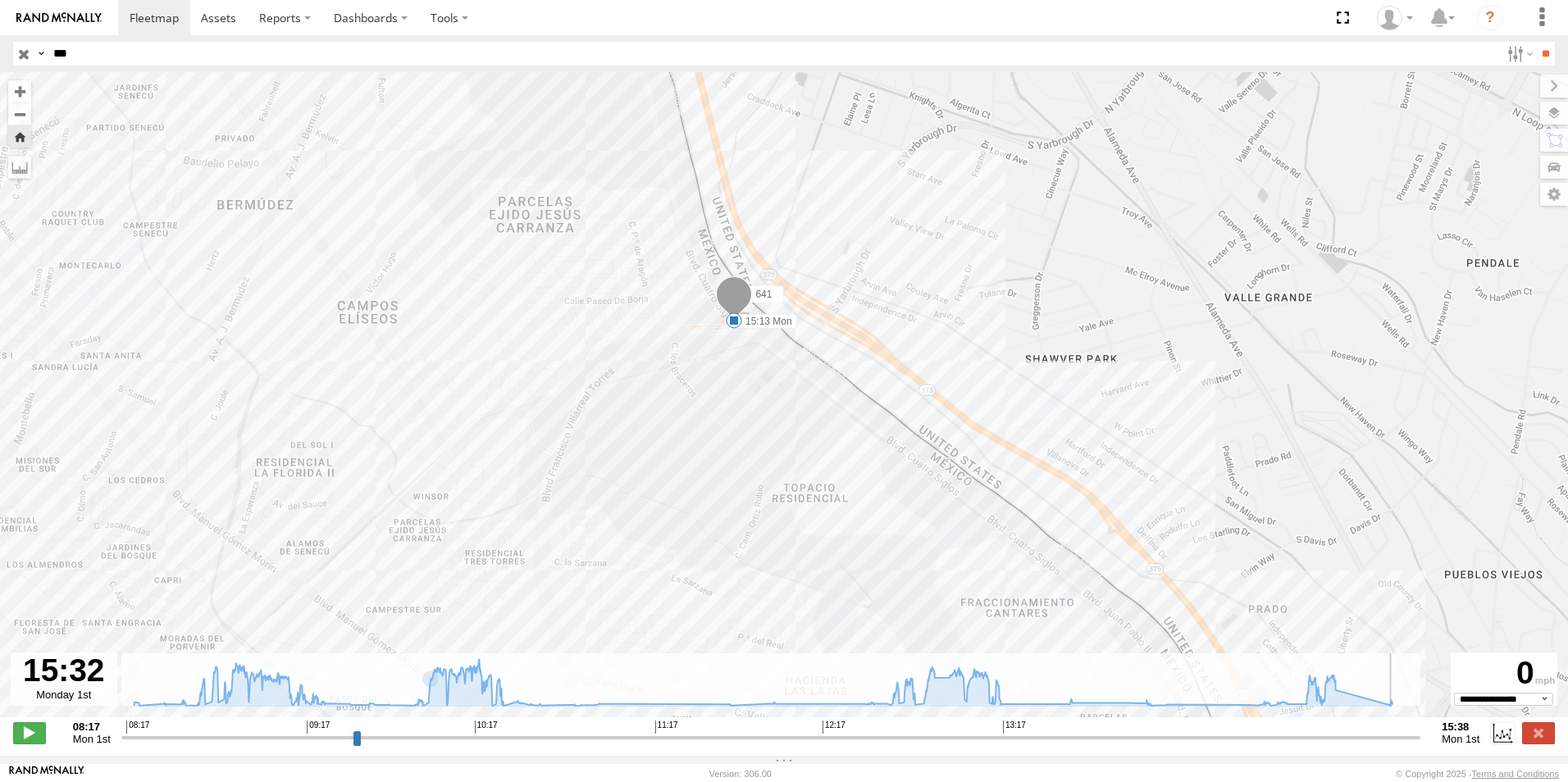
drag, startPoint x: 1203, startPoint y: 460, endPoint x: 1221, endPoint y: 132, distance: 328.5
click at [1205, 136] on div "641 14:15 Mon 14:57 Mon 15:13 Mon" at bounding box center [784, 403] width 1568 height 663
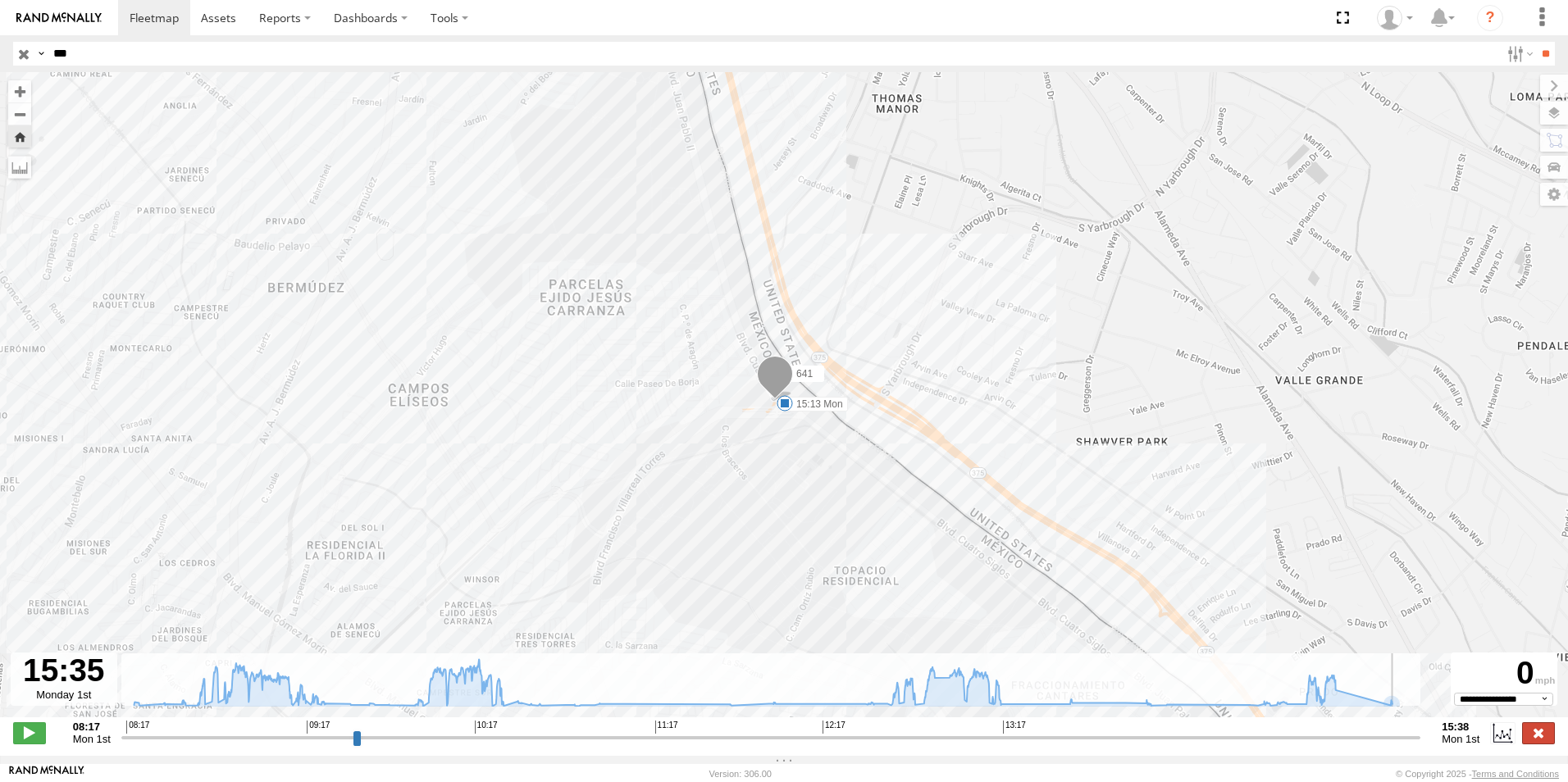
click at [1523, 739] on label at bounding box center [1537, 733] width 33 height 21
type input "**********"
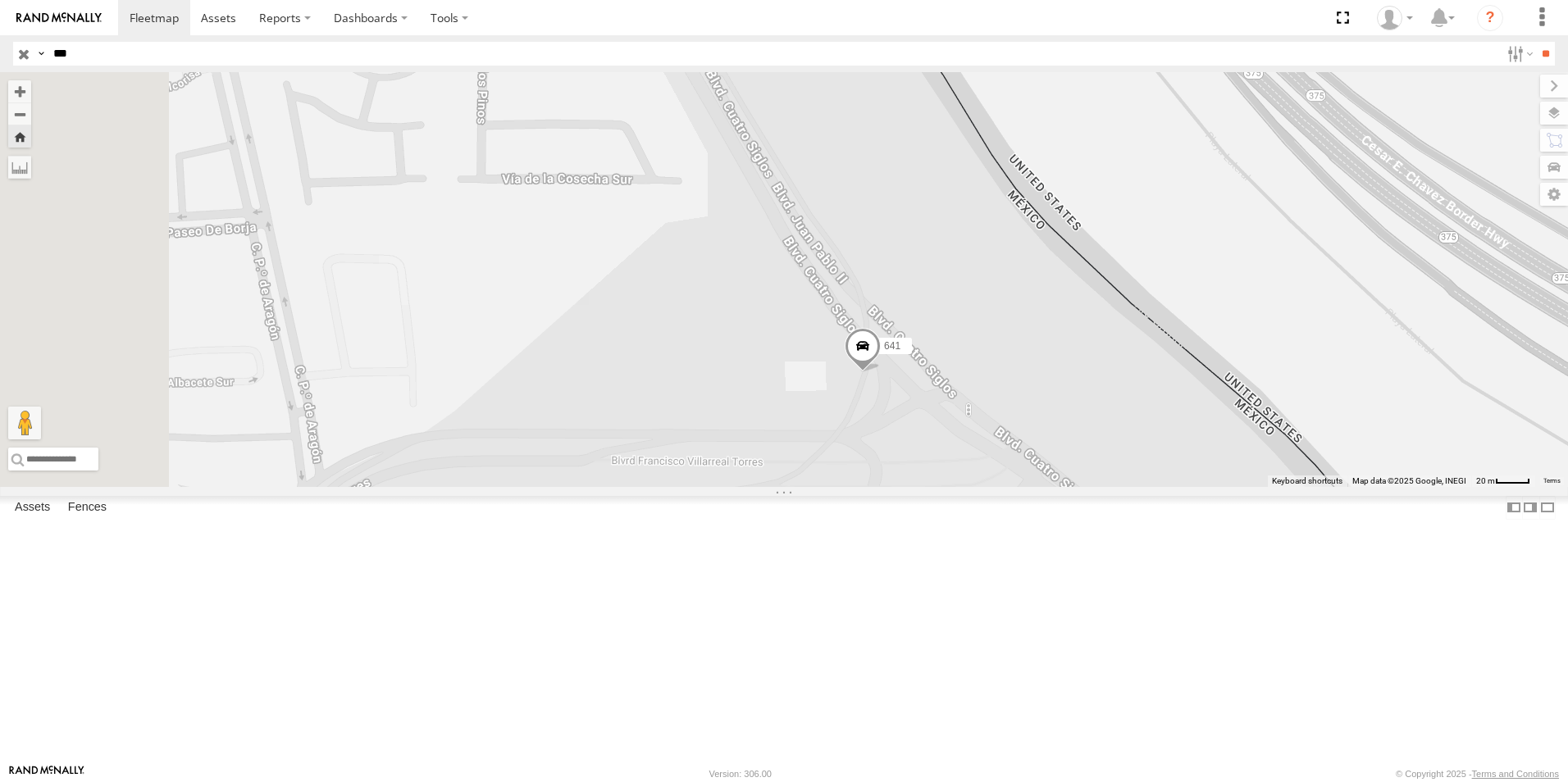
drag, startPoint x: 1111, startPoint y: 414, endPoint x: 967, endPoint y: 301, distance: 183.0
click at [1186, 487] on div "641" at bounding box center [784, 279] width 1568 height 414
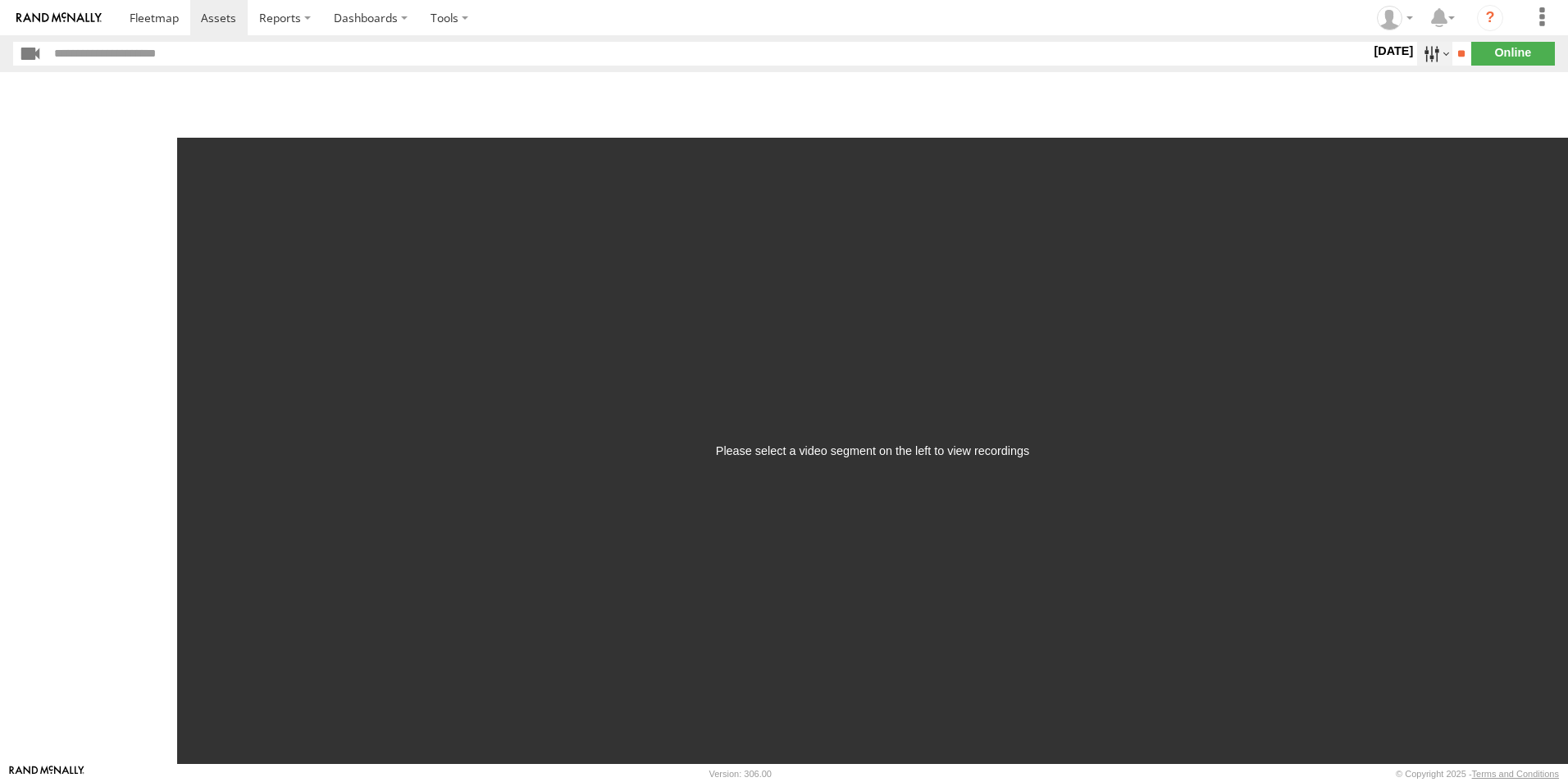
click at [1434, 58] on label at bounding box center [1435, 53] width 35 height 23
click at [968, 501] on div "Please select a video segment on the left to view recordings" at bounding box center [873, 451] width 1391 height 626
drag, startPoint x: 968, startPoint y: 501, endPoint x: 949, endPoint y: 455, distance: 49.8
click at [949, 455] on div "Please select a video segment on the left to view recordings" at bounding box center [873, 451] width 314 height 13
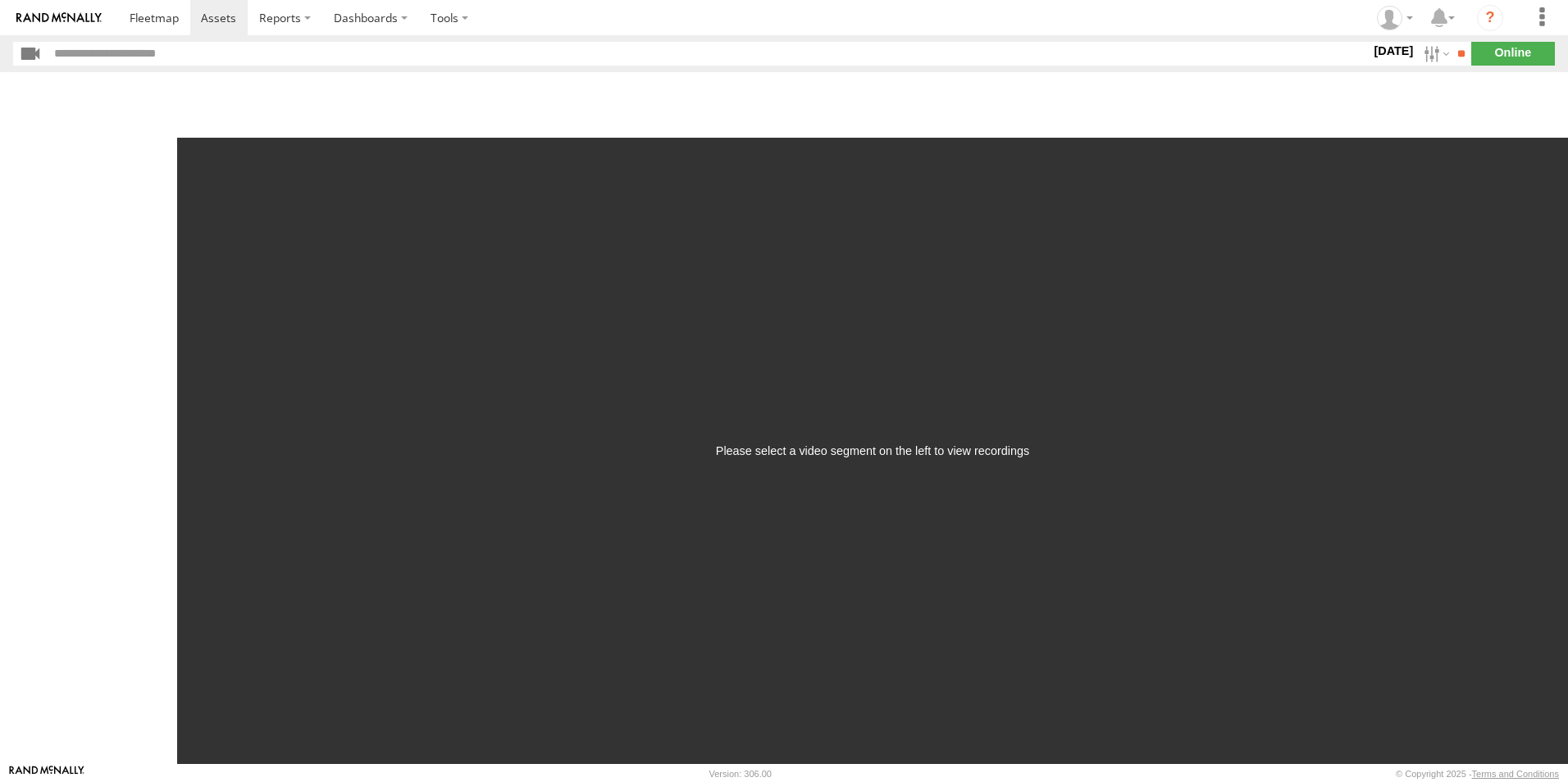
click at [136, 53] on input "text" at bounding box center [709, 53] width 1322 height 23
click at [1453, 49] on input "**" at bounding box center [1462, 53] width 19 height 23
click at [1455, 55] on input "**" at bounding box center [1462, 53] width 19 height 23
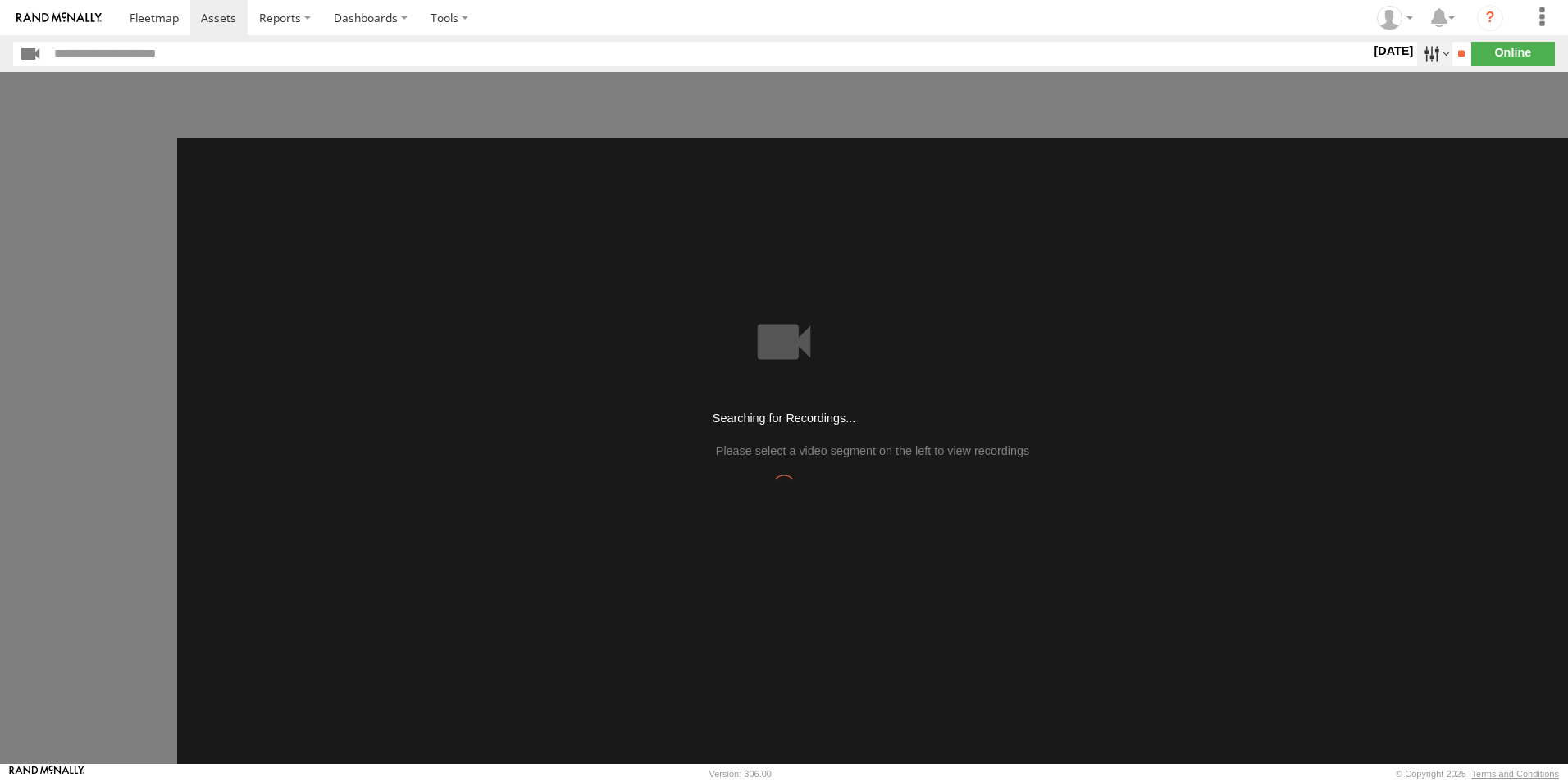
click at [1429, 54] on label at bounding box center [1435, 53] width 35 height 23
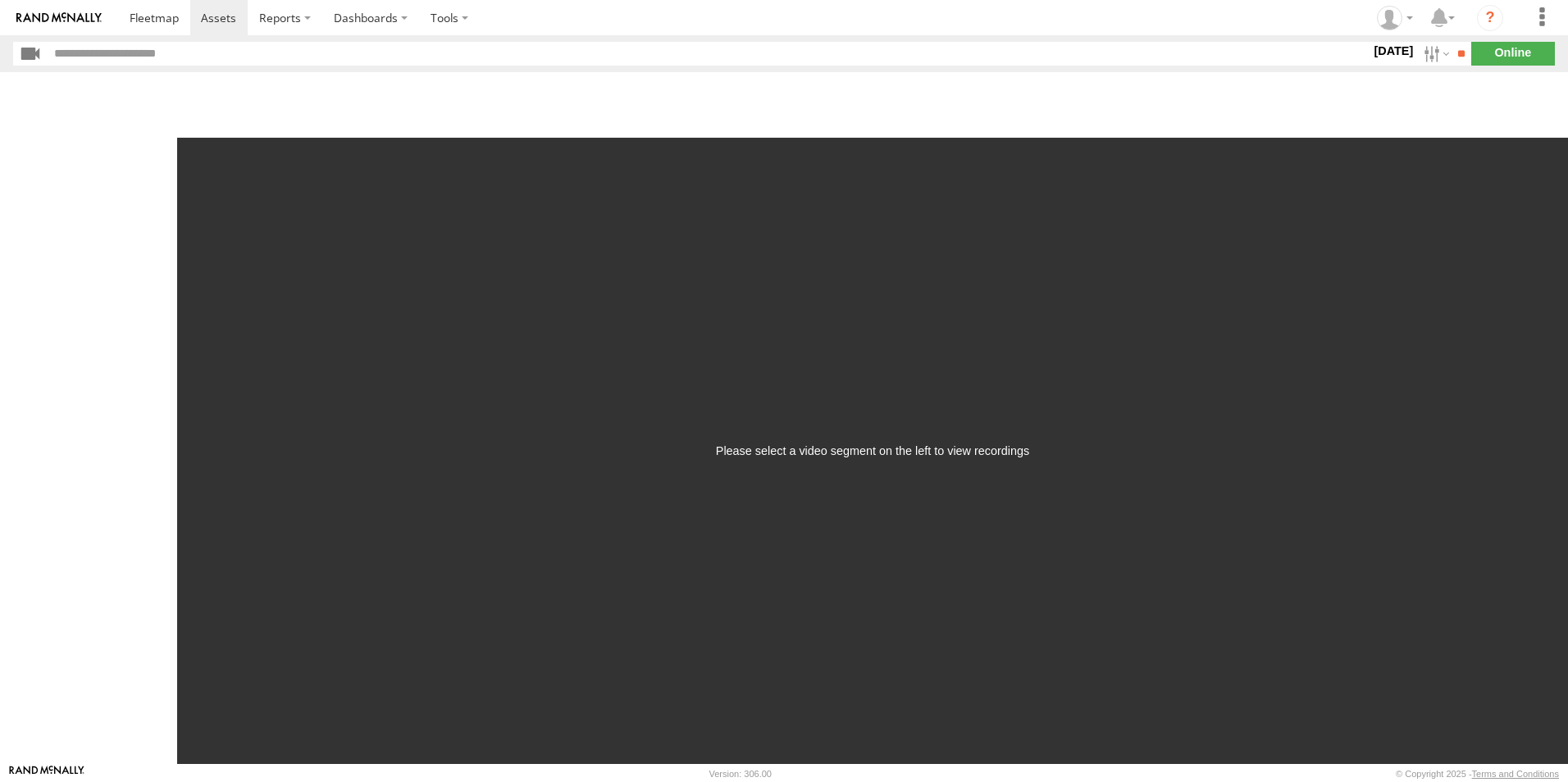
click at [0, 0] on label at bounding box center [0, 0] width 0 height 0
click at [1510, 289] on div "Please select a video segment on the left to view recordings" at bounding box center [873, 451] width 1391 height 626
click at [0, 0] on label at bounding box center [0, 0] width 0 height 0
drag, startPoint x: 1379, startPoint y: 117, endPoint x: 1404, endPoint y: 118, distance: 25.0
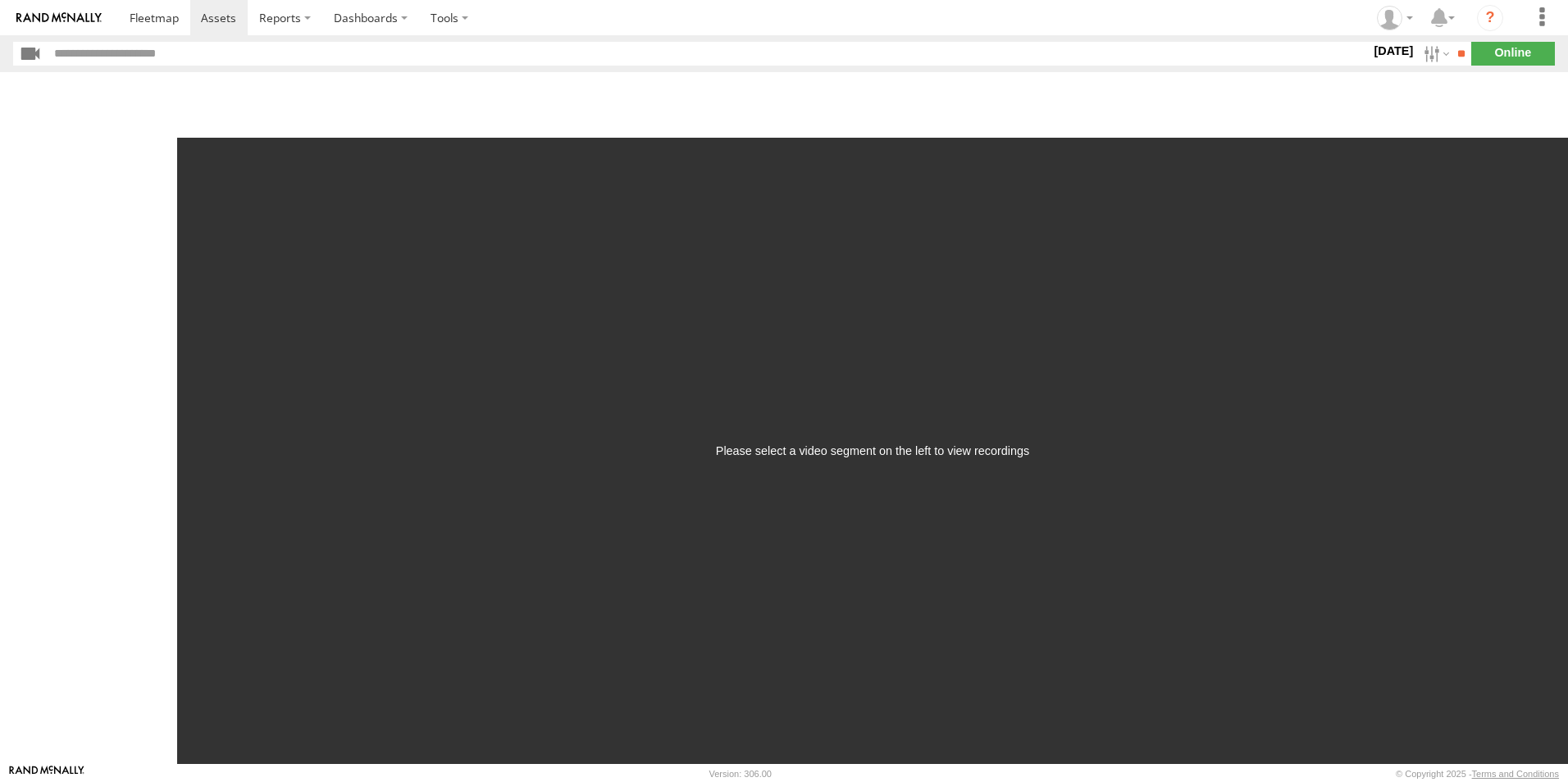
click at [0, 0] on label at bounding box center [0, 0] width 0 height 0
click at [1534, 92] on div "Duration (seconds): * ** ** ** ** ** ** *** *** *** *** Quality: High Low Play …" at bounding box center [873, 417] width 1391 height 691
click at [1504, 46] on section "1 Sep 25 S M T W T F S S M T W T" at bounding box center [783, 53] width 1541 height 23
click at [1473, 47] on section "1 Sep 25 S M T W T F S S M T W T" at bounding box center [783, 53] width 1541 height 23
click at [1452, 55] on input "**" at bounding box center [1462, 53] width 19 height 23
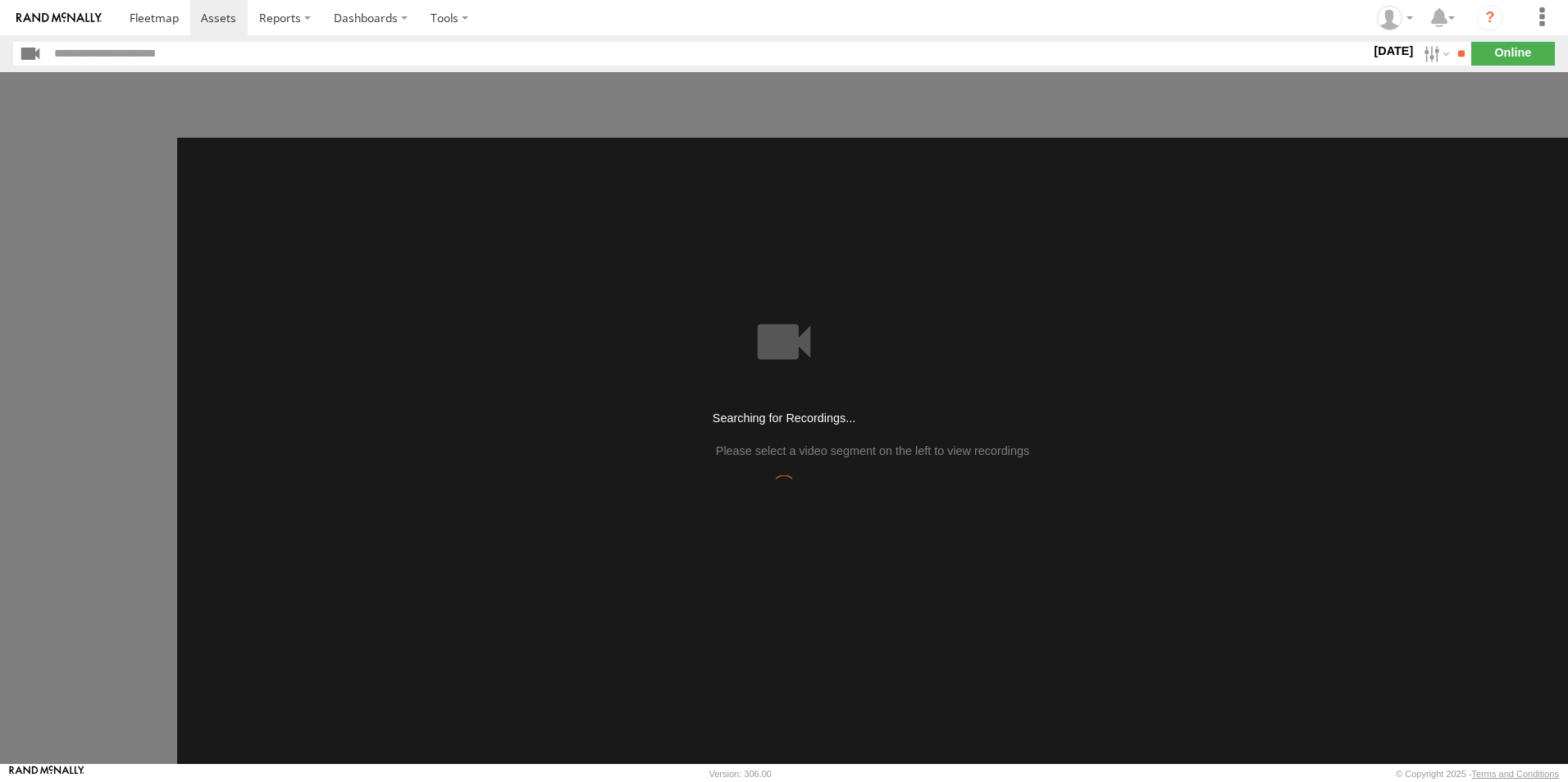
click at [1501, 45] on section "1 Sep 25 S M T W T F S S M T W T" at bounding box center [783, 53] width 1541 height 23
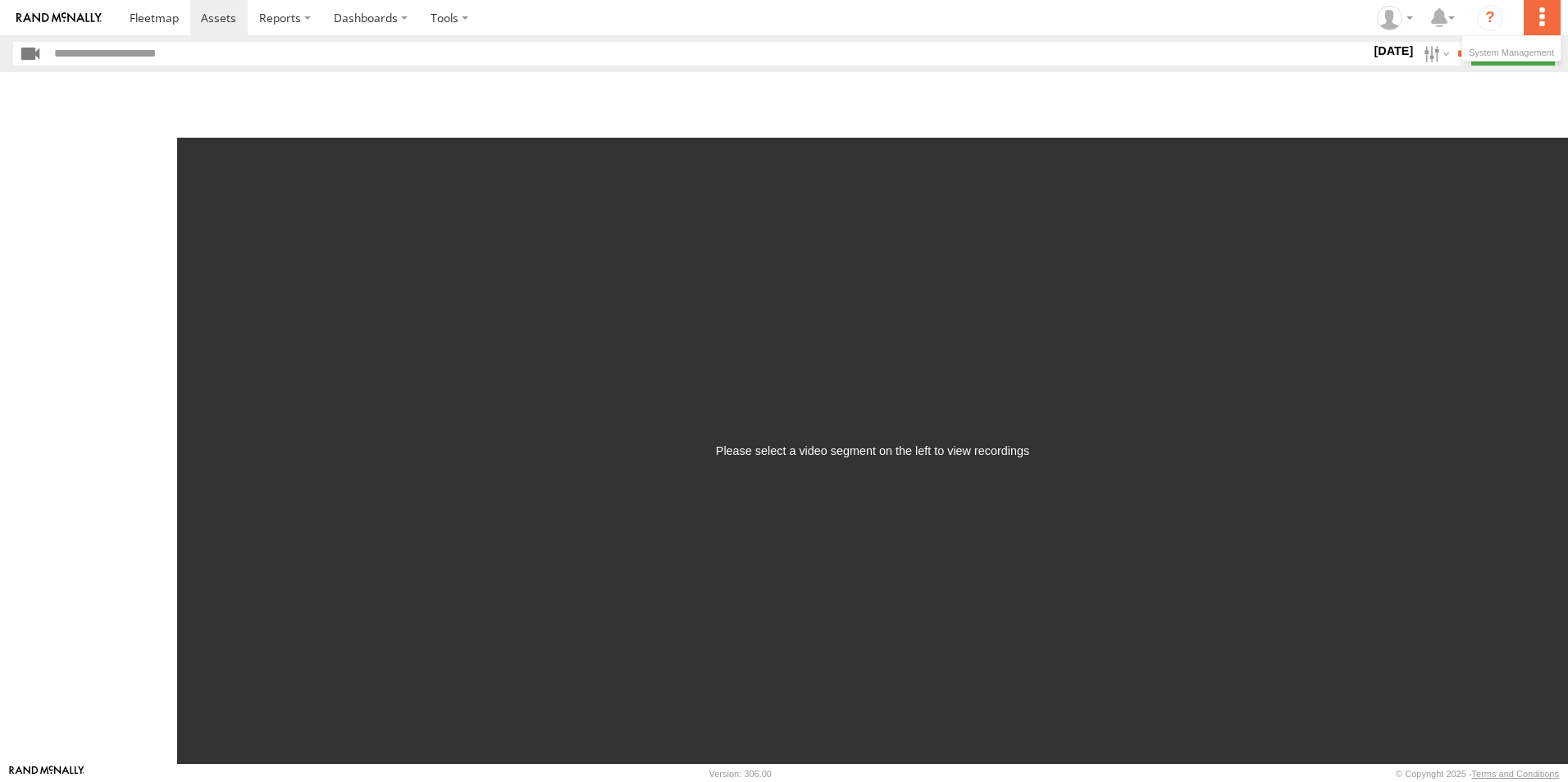
click at [1537, 19] on label at bounding box center [1541, 18] width 36 height 35
click at [1541, 16] on label at bounding box center [1541, 18] width 36 height 35
click at [111, 68] on header "1 Sep 25 S M T W T F S S M" at bounding box center [784, 54] width 1568 height 37
click at [119, 52] on input "text" at bounding box center [709, 53] width 1322 height 23
type input "*****"
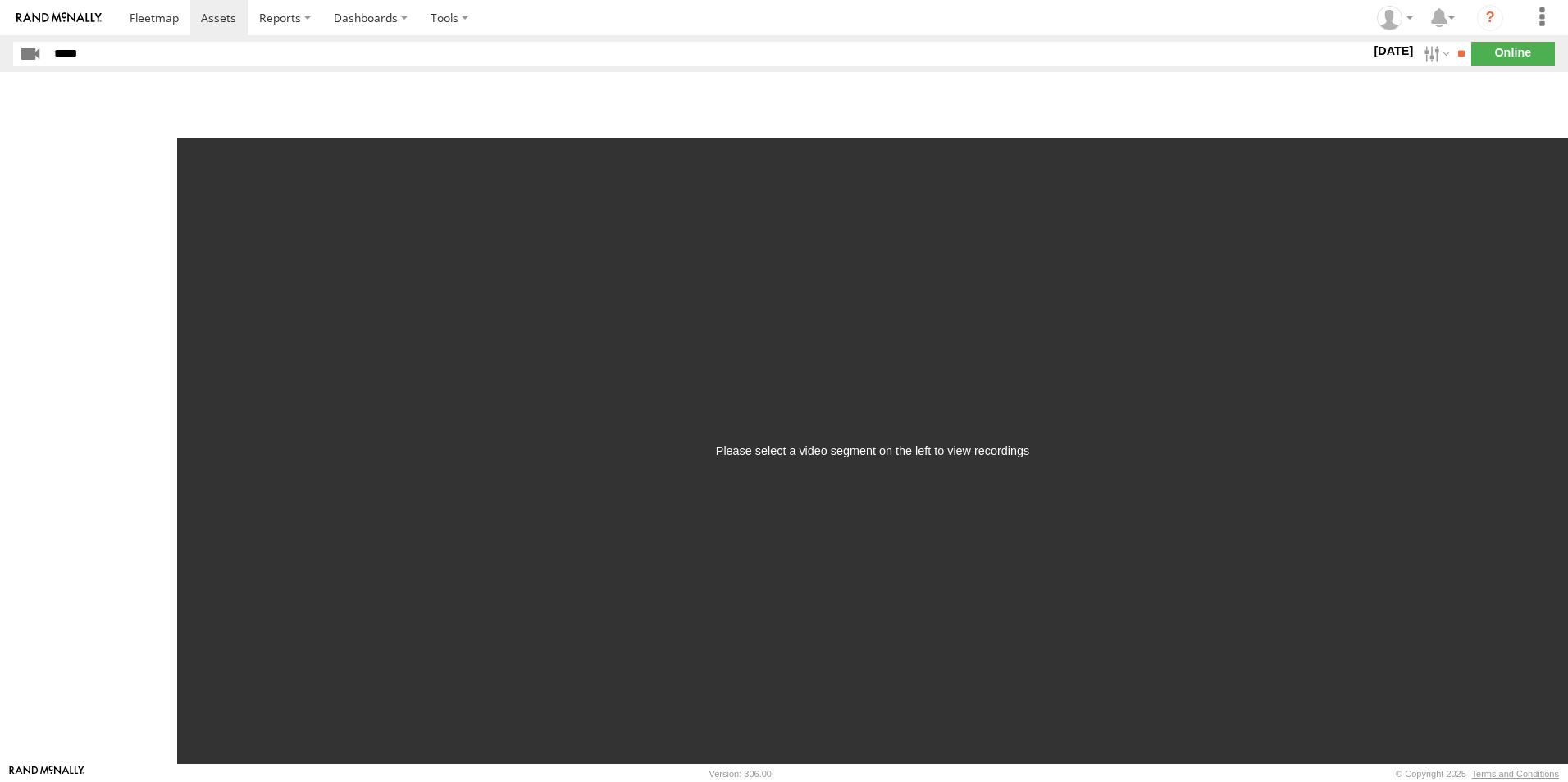
click at [1452, 42] on input "**" at bounding box center [1462, 53] width 19 height 23
